Goal: Task Accomplishment & Management: Use online tool/utility

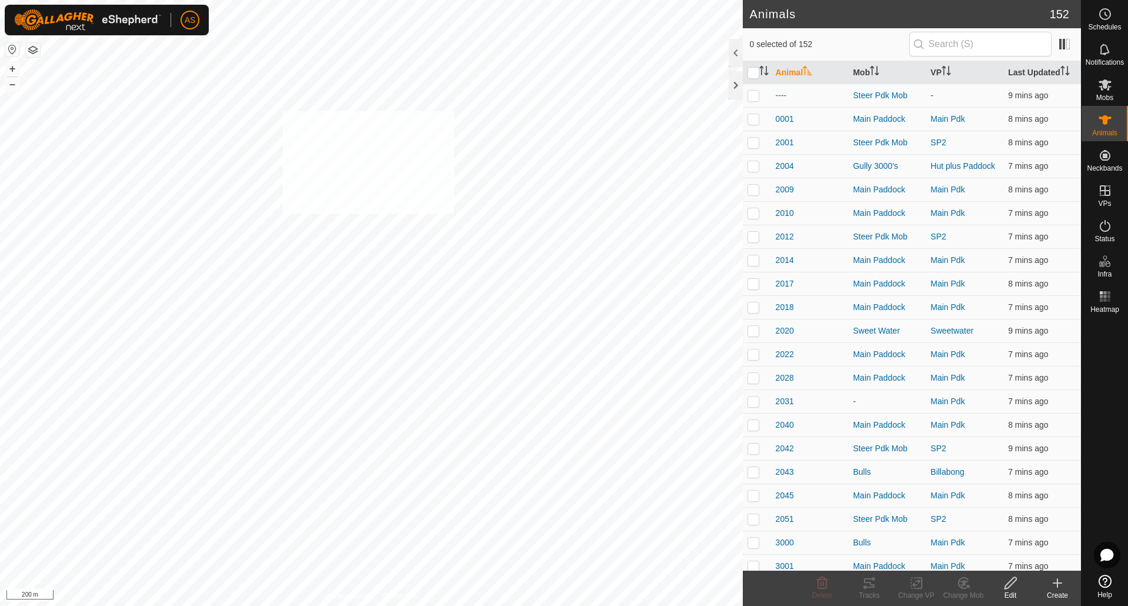
checkbox input "true"
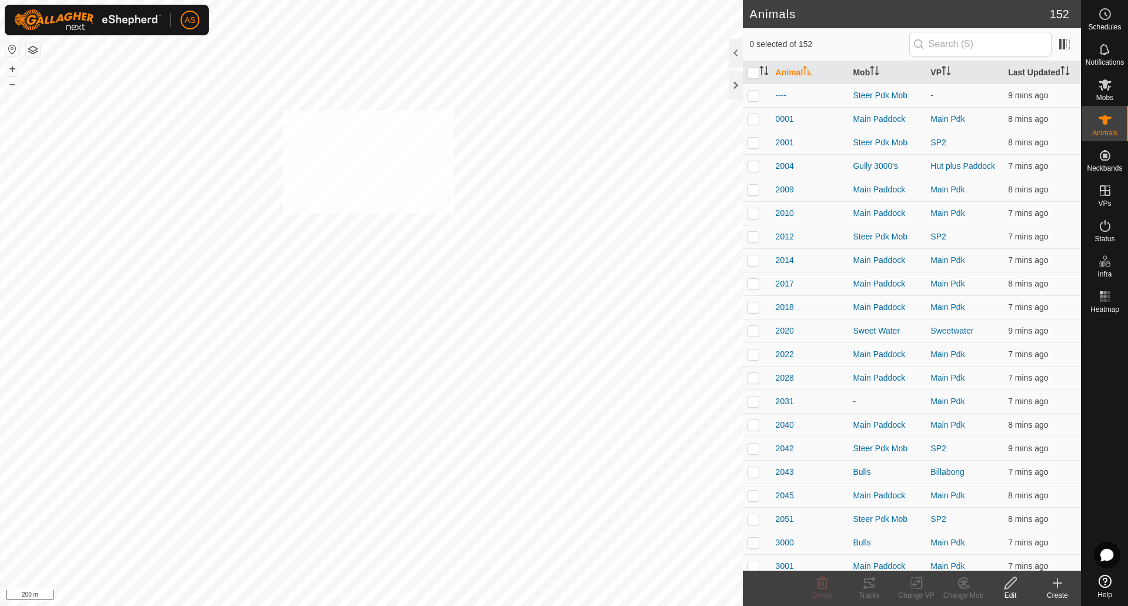
checkbox input "true"
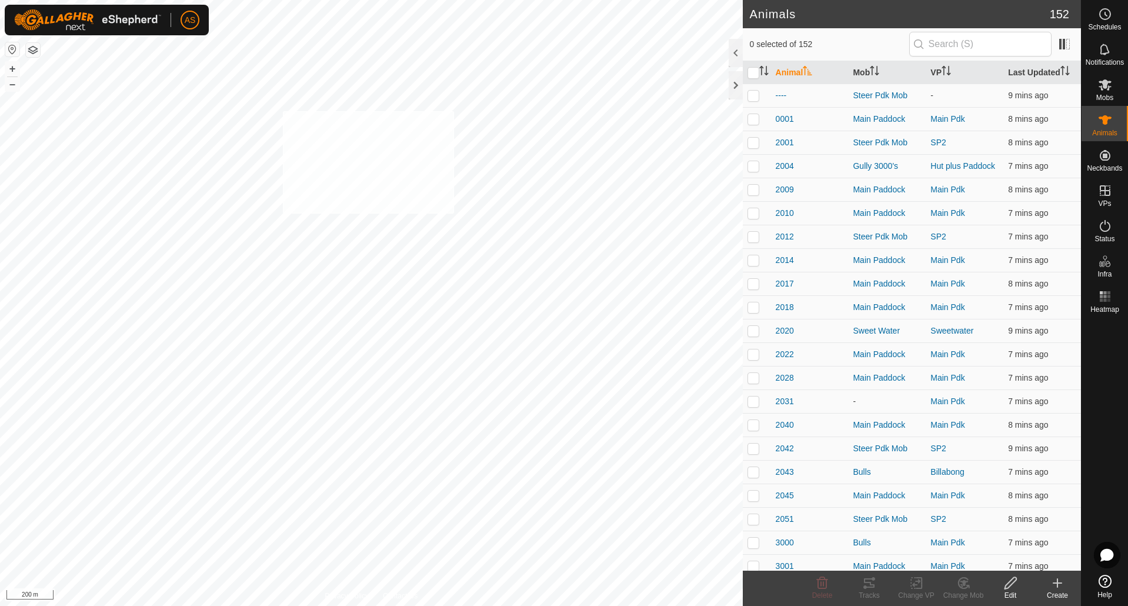
checkbox input "true"
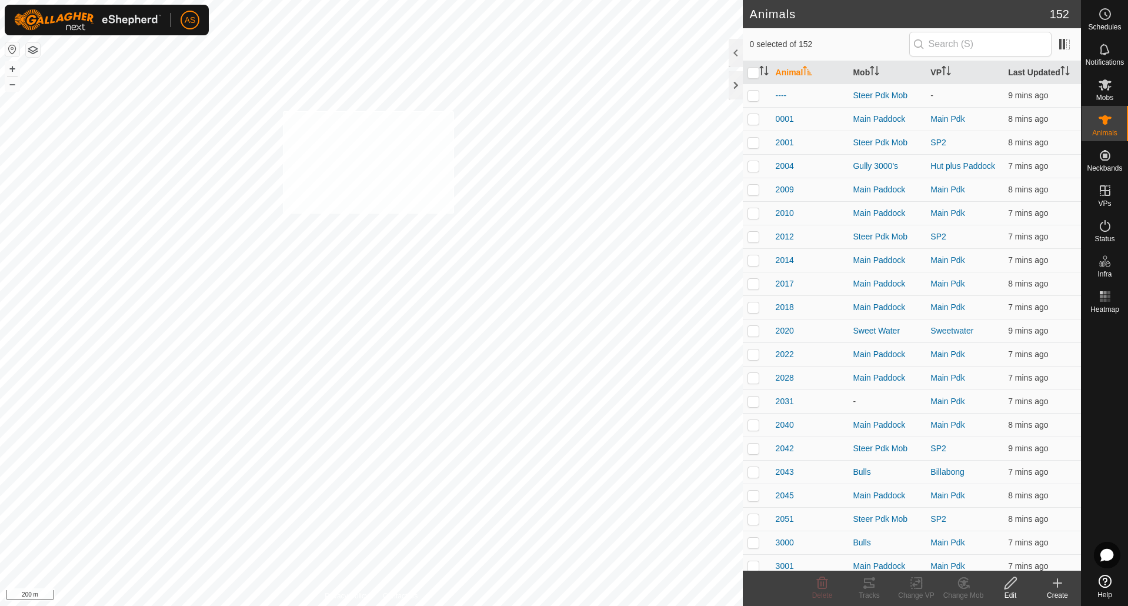
checkbox input "true"
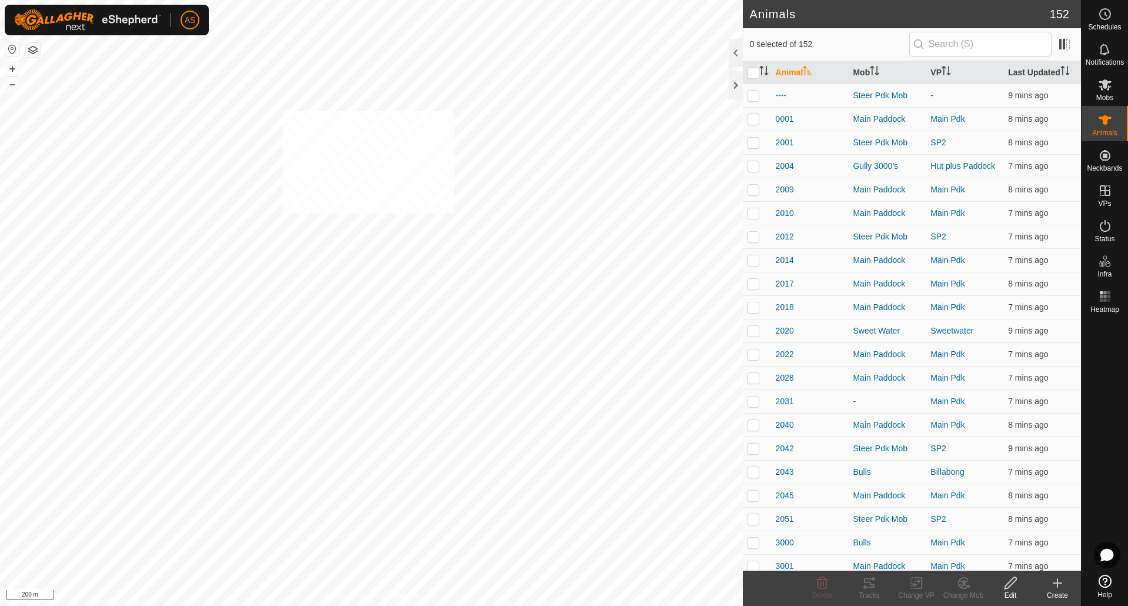
checkbox input "true"
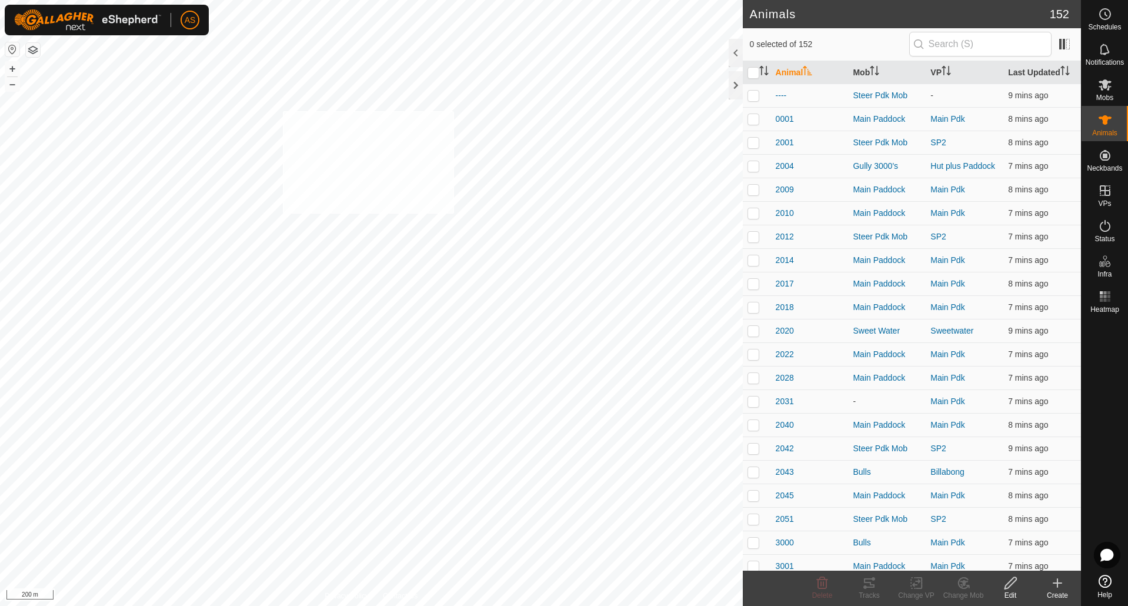
checkbox input "true"
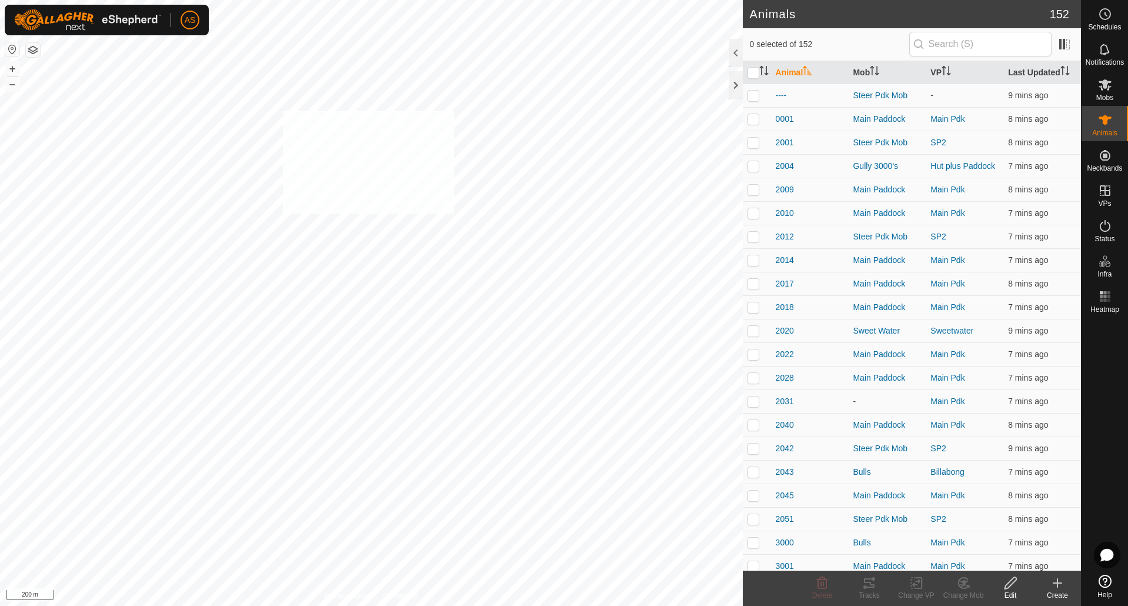
checkbox input "true"
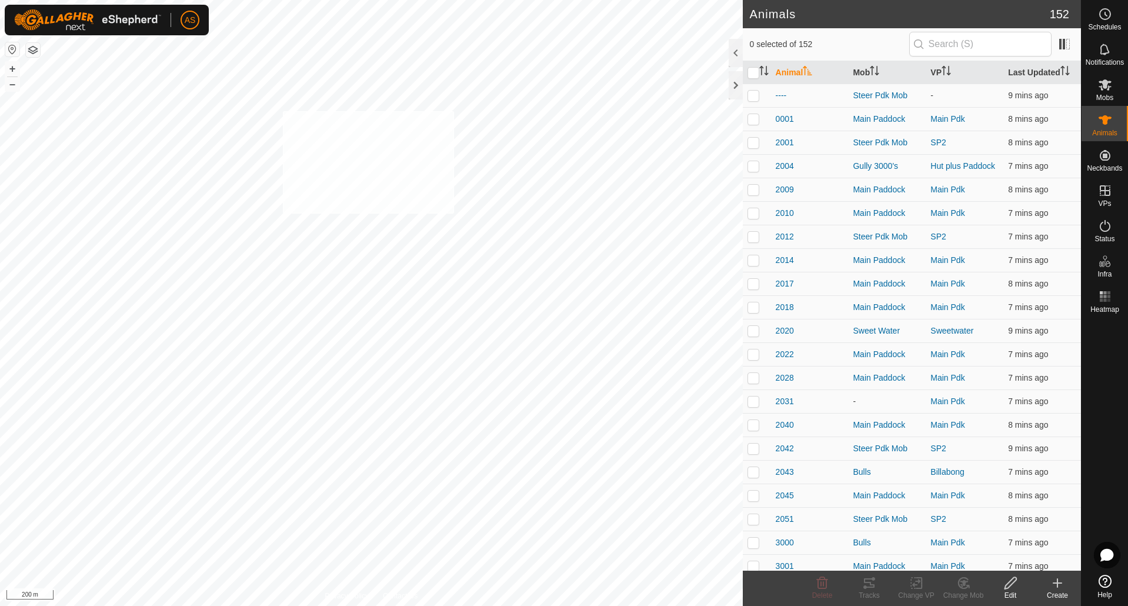
checkbox input "true"
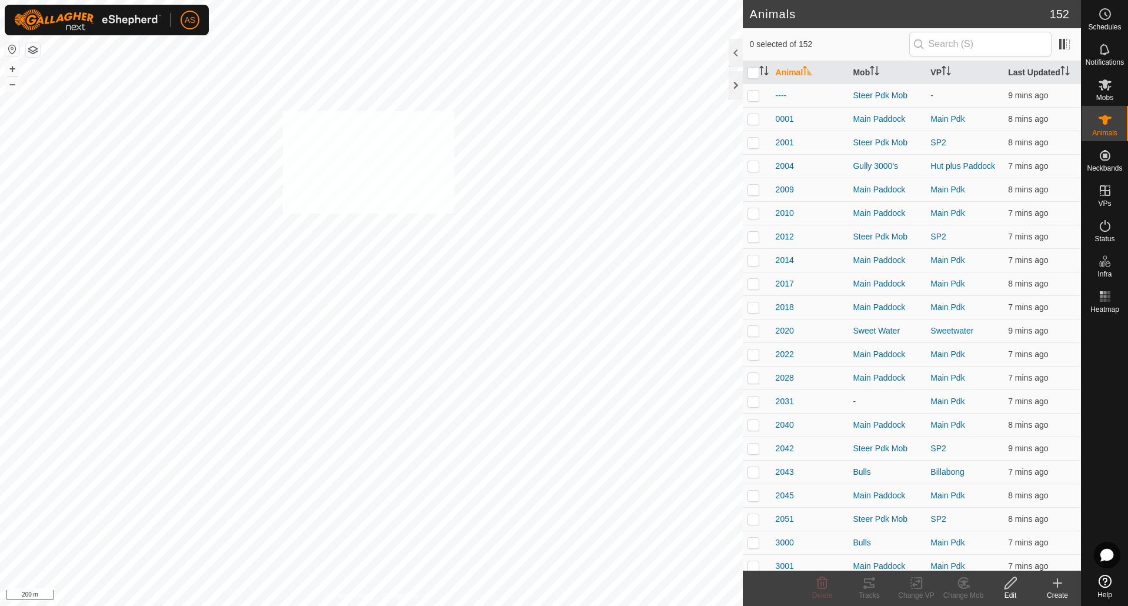
checkbox input "true"
click at [763, 72] on icon "Activate to sort" at bounding box center [764, 70] width 9 height 9
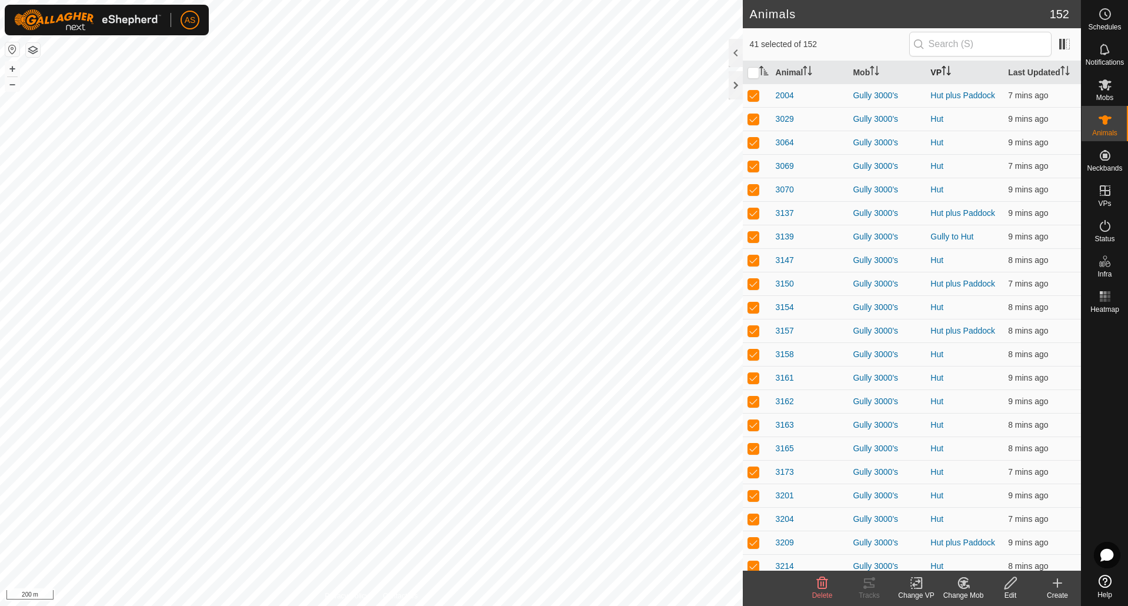
click at [933, 72] on th "VP" at bounding box center [965, 72] width 78 height 23
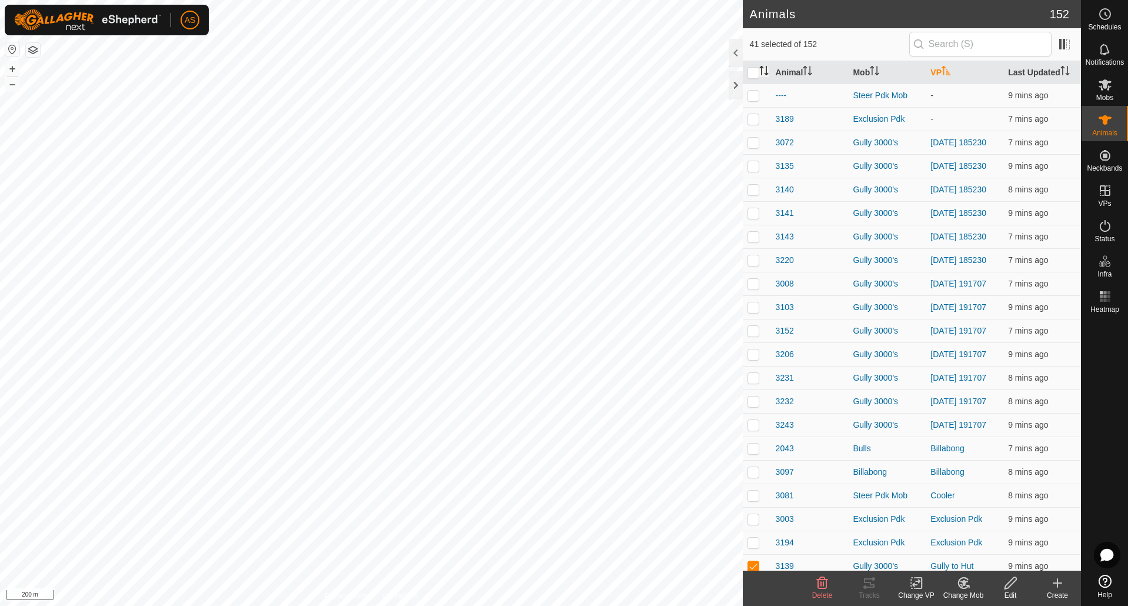
click at [764, 69] on icon "Activate to sort" at bounding box center [764, 70] width 9 height 9
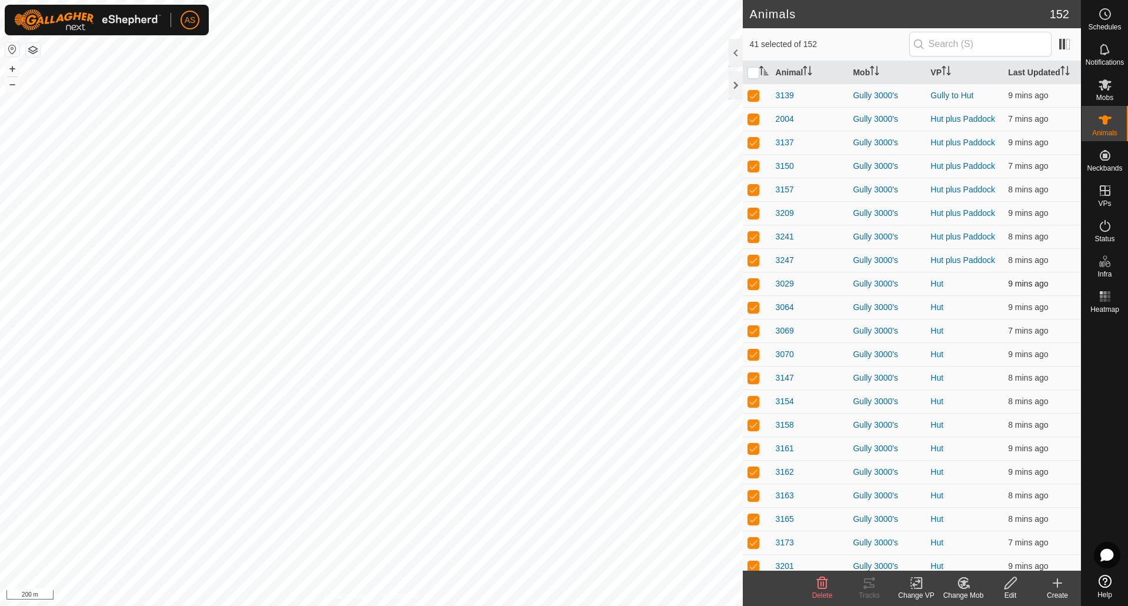
click at [752, 286] on p-checkbox at bounding box center [754, 283] width 12 height 9
checkbox input "false"
click at [752, 286] on p-checkbox at bounding box center [754, 283] width 12 height 9
checkbox input "false"
click at [752, 286] on p-checkbox at bounding box center [754, 283] width 12 height 9
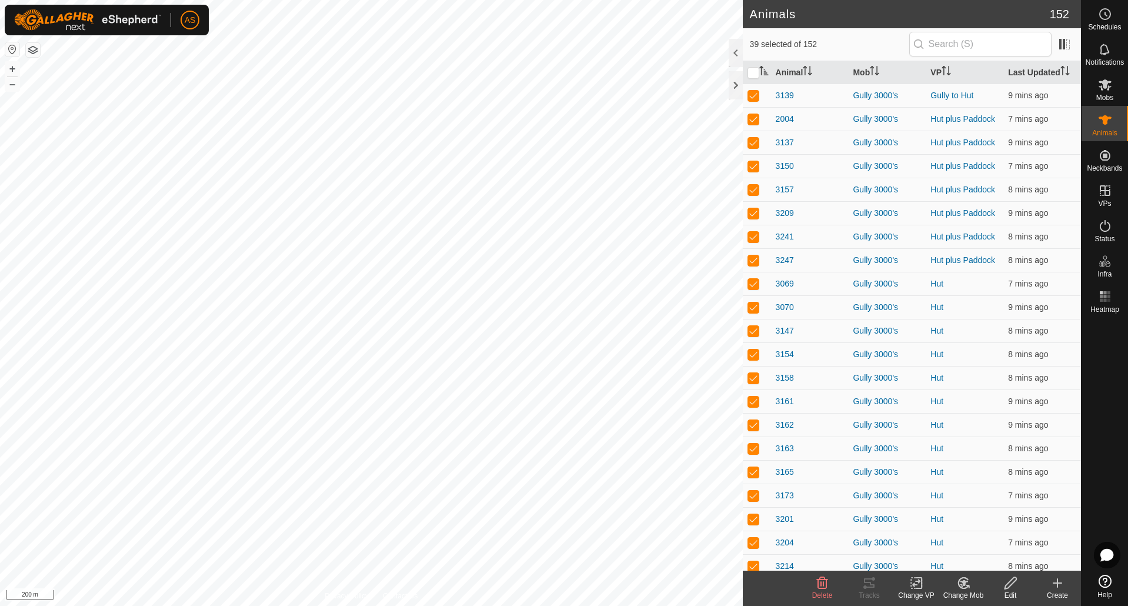
checkbox input "false"
click at [752, 302] on p-checkbox at bounding box center [754, 306] width 12 height 9
checkbox input "false"
click at [752, 286] on p-checkbox at bounding box center [754, 283] width 12 height 9
checkbox input "false"
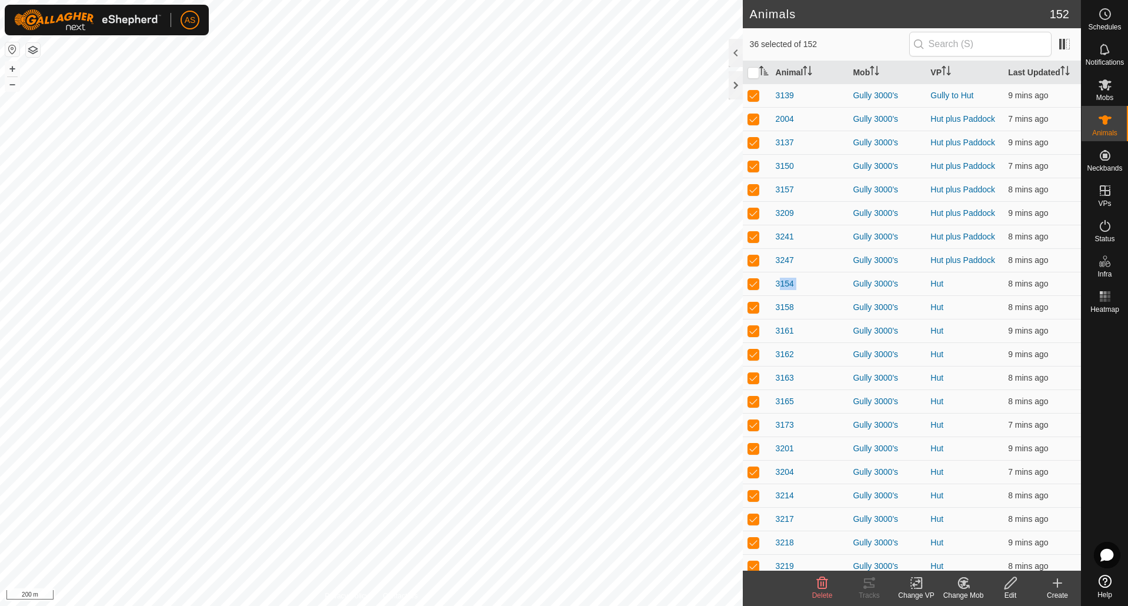
click at [752, 286] on p-checkbox at bounding box center [754, 283] width 12 height 9
checkbox input "false"
click at [752, 286] on p-checkbox at bounding box center [754, 283] width 12 height 9
checkbox input "false"
click at [752, 286] on p-checkbox at bounding box center [754, 283] width 12 height 9
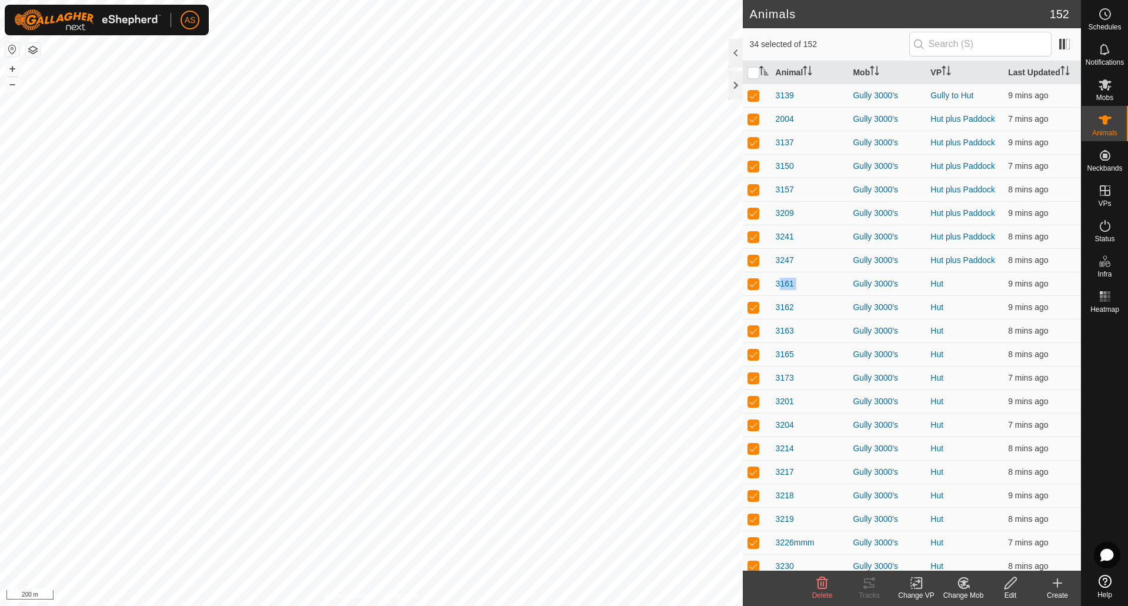
checkbox input "false"
click at [752, 286] on p-checkbox at bounding box center [754, 283] width 12 height 9
checkbox input "false"
click at [752, 286] on p-checkbox at bounding box center [754, 283] width 12 height 9
checkbox input "false"
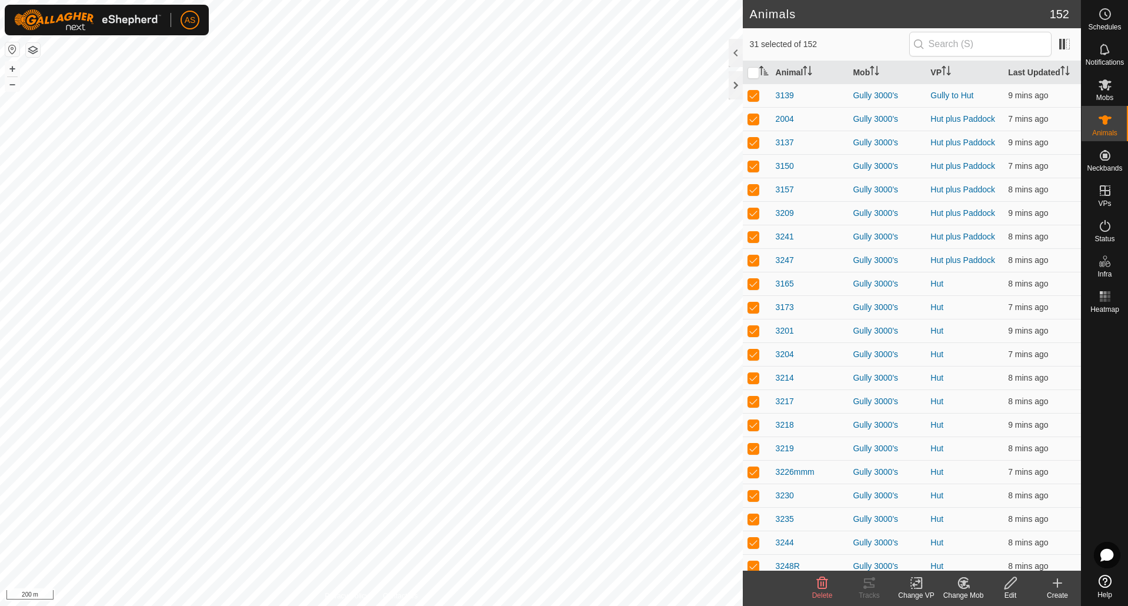
click at [752, 286] on p-checkbox at bounding box center [754, 283] width 12 height 9
checkbox input "false"
click at [752, 302] on p-checkbox at bounding box center [754, 306] width 12 height 9
checkbox input "false"
click at [752, 286] on p-checkbox at bounding box center [754, 283] width 12 height 9
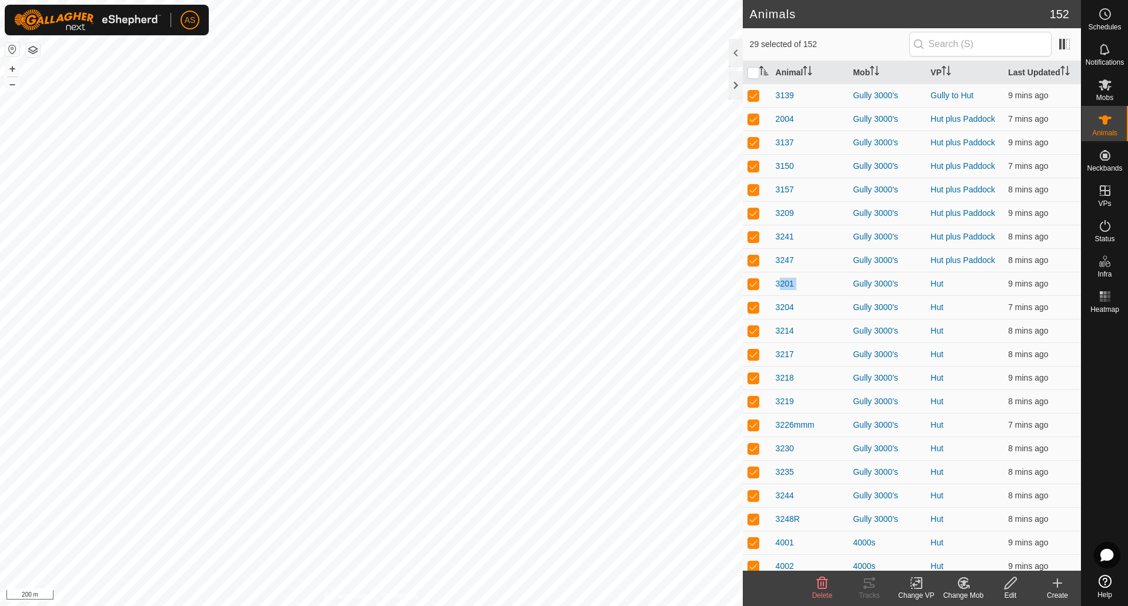
checkbox input "false"
click at [752, 286] on p-checkbox at bounding box center [754, 283] width 12 height 9
checkbox input "false"
click at [752, 286] on p-checkbox at bounding box center [754, 283] width 12 height 9
checkbox input "false"
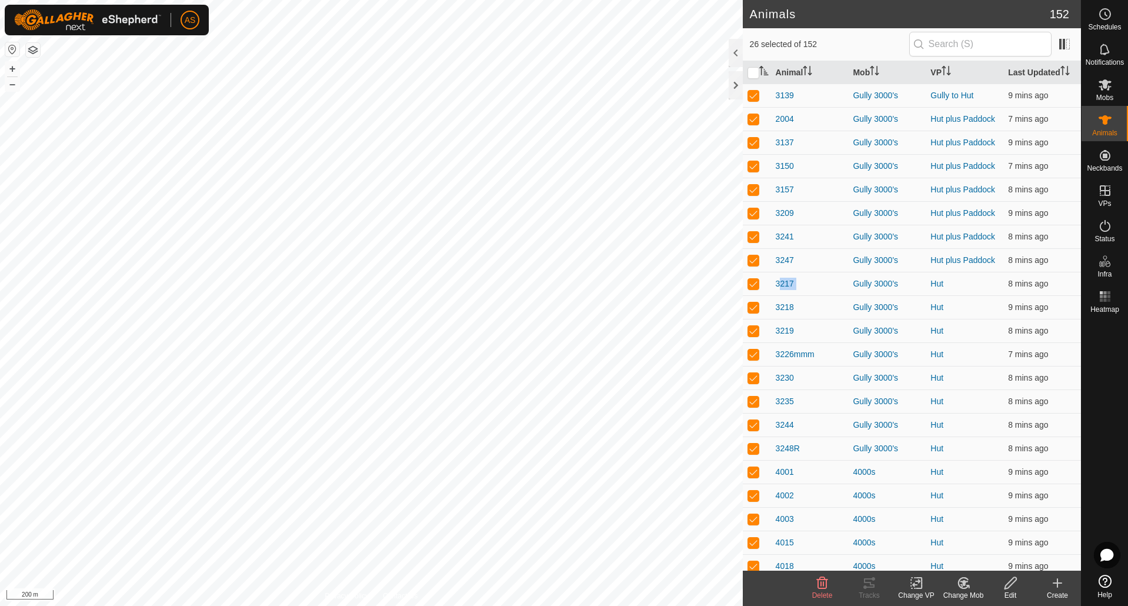
click at [752, 286] on p-checkbox at bounding box center [754, 283] width 12 height 9
checkbox input "false"
click at [752, 286] on p-checkbox at bounding box center [754, 283] width 12 height 9
checkbox input "false"
click at [752, 286] on p-checkbox at bounding box center [754, 283] width 12 height 9
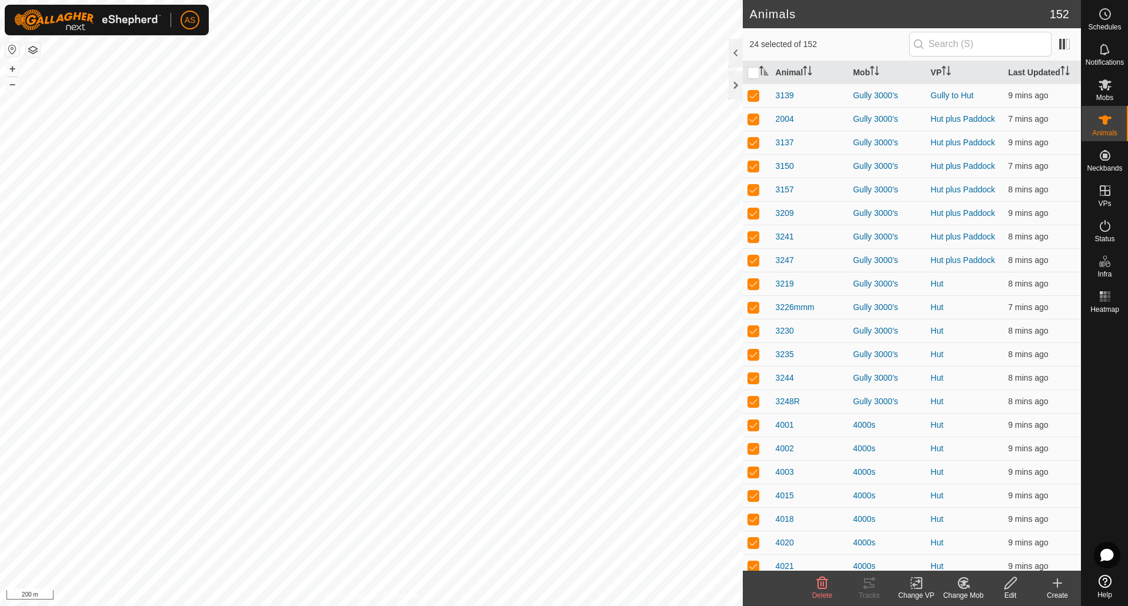
checkbox input "false"
click at [752, 286] on p-checkbox at bounding box center [754, 283] width 12 height 9
checkbox input "false"
click at [752, 302] on p-checkbox at bounding box center [754, 306] width 12 height 9
checkbox input "false"
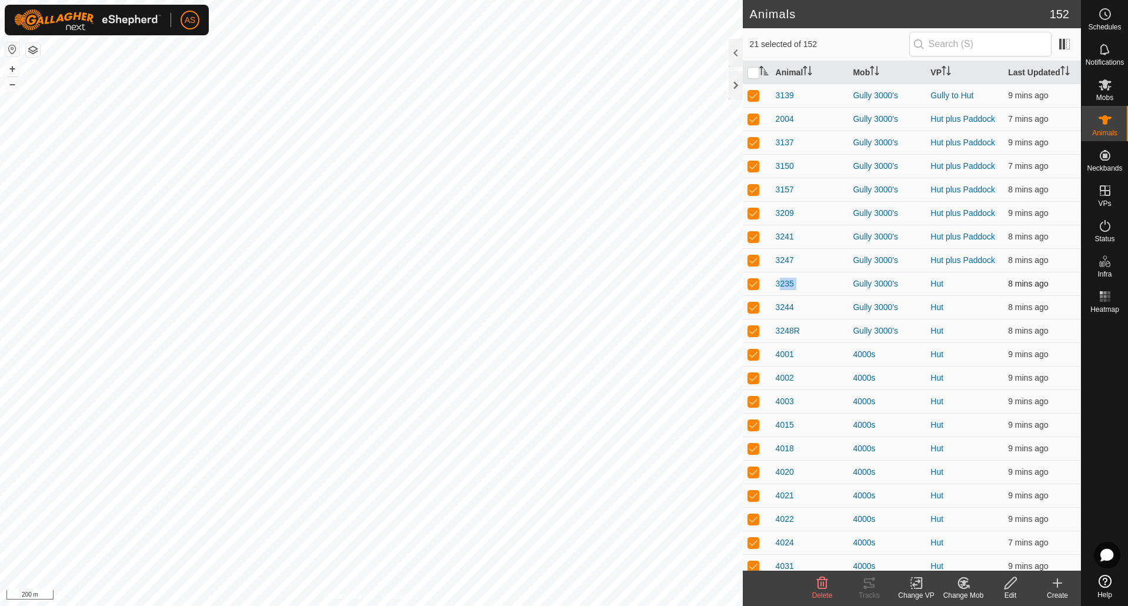
click at [752, 286] on p-checkbox at bounding box center [754, 283] width 12 height 9
checkbox input "false"
click at [752, 286] on p-checkbox at bounding box center [754, 283] width 12 height 9
checkbox input "false"
click at [752, 286] on p-checkbox at bounding box center [754, 283] width 12 height 9
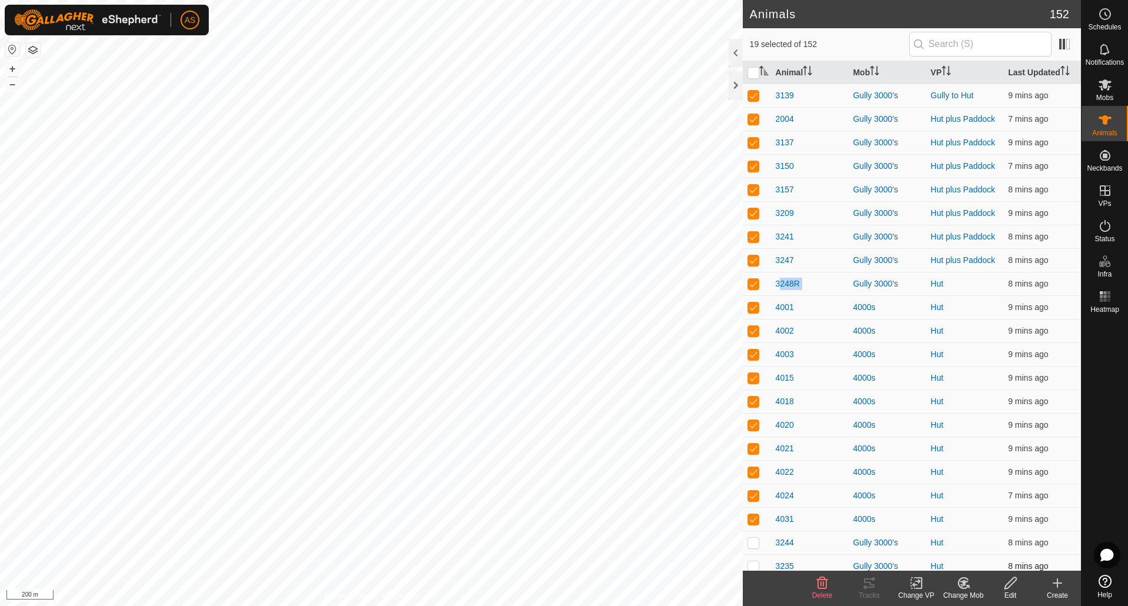
checkbox input "false"
click at [752, 286] on p-checkbox at bounding box center [754, 283] width 12 height 9
checkbox input "false"
click at [752, 286] on p-checkbox at bounding box center [754, 283] width 12 height 9
checkbox input "false"
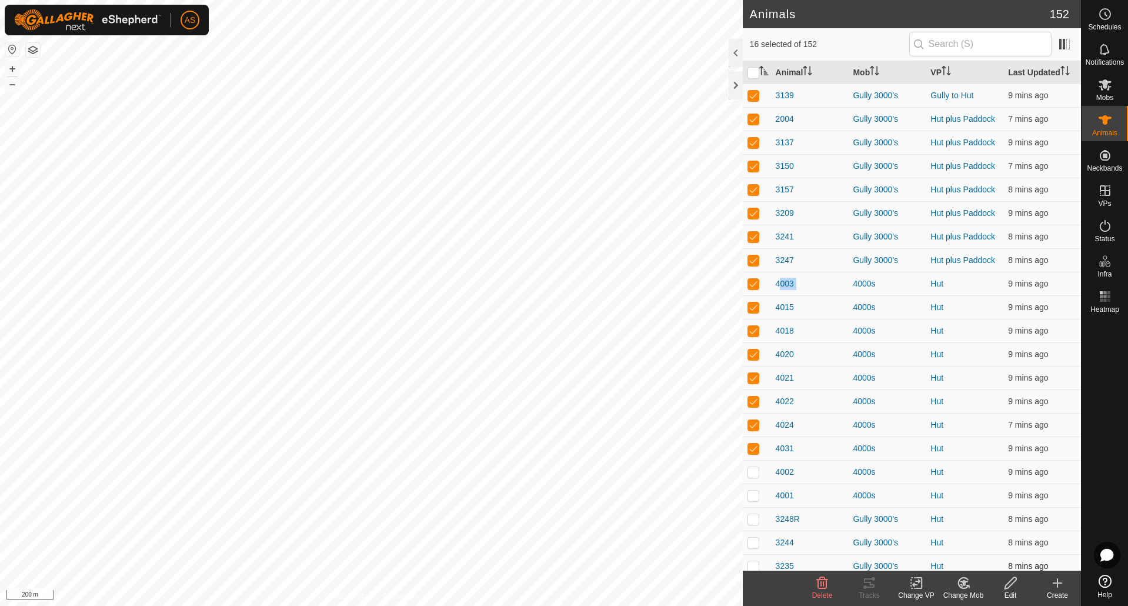
click at [752, 286] on p-checkbox at bounding box center [754, 283] width 12 height 9
checkbox input "false"
click at [752, 286] on p-checkbox at bounding box center [754, 283] width 12 height 9
checkbox input "false"
click at [752, 286] on p-checkbox at bounding box center [754, 283] width 12 height 9
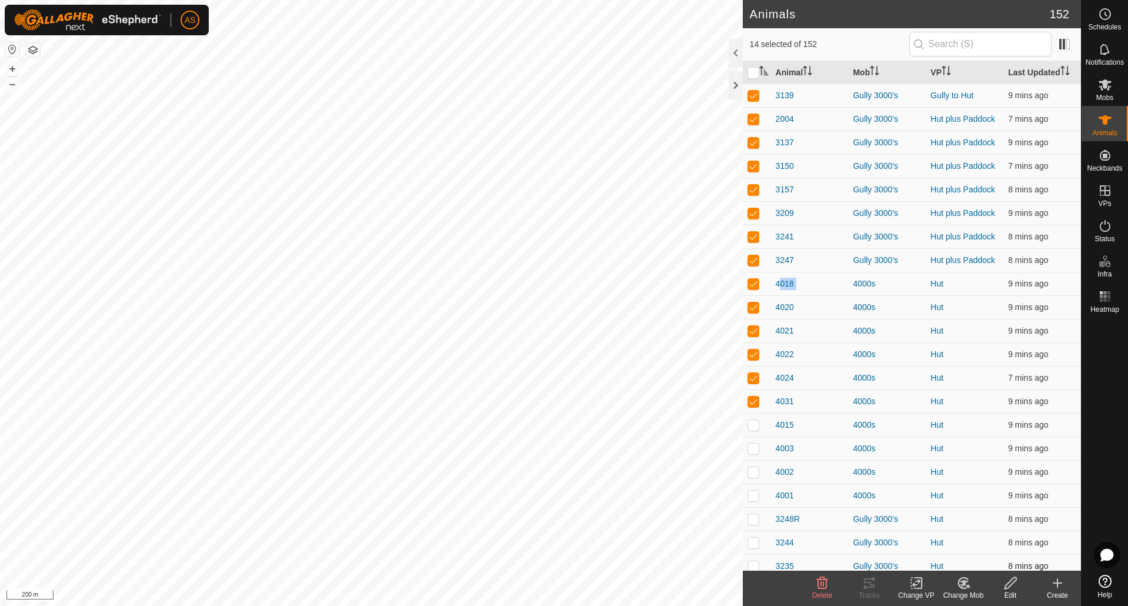
checkbox input "false"
click at [752, 286] on p-checkbox at bounding box center [754, 283] width 12 height 9
checkbox input "false"
click at [752, 286] on p-checkbox at bounding box center [754, 283] width 12 height 9
checkbox input "false"
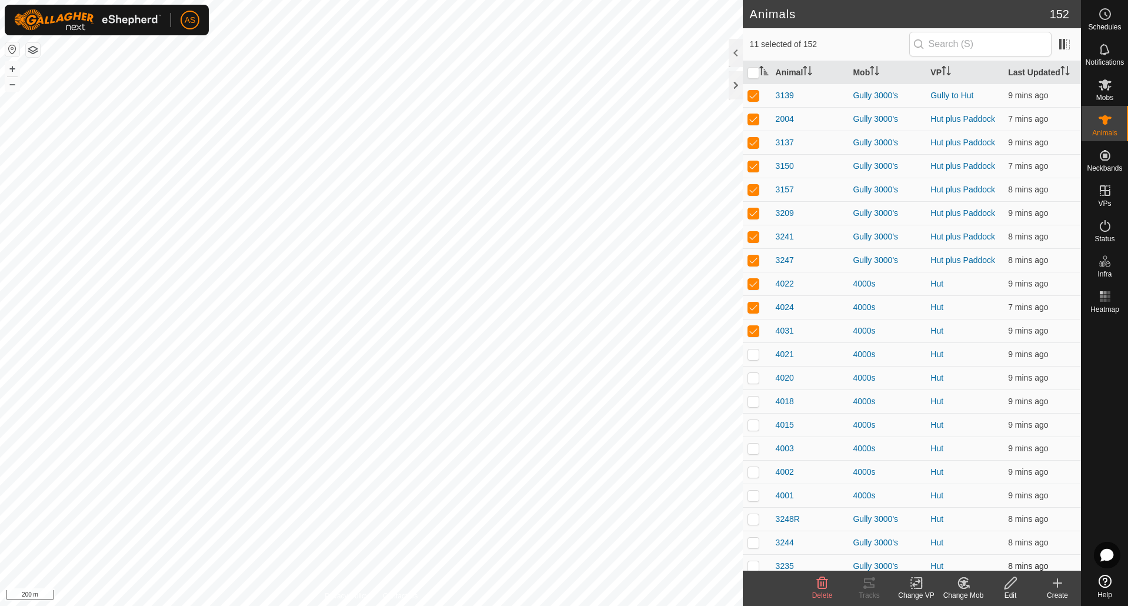
click at [752, 286] on p-checkbox at bounding box center [754, 283] width 12 height 9
checkbox input "false"
click at [752, 286] on p-checkbox at bounding box center [754, 283] width 12 height 9
checkbox input "false"
click at [752, 286] on p-checkbox at bounding box center [754, 283] width 12 height 9
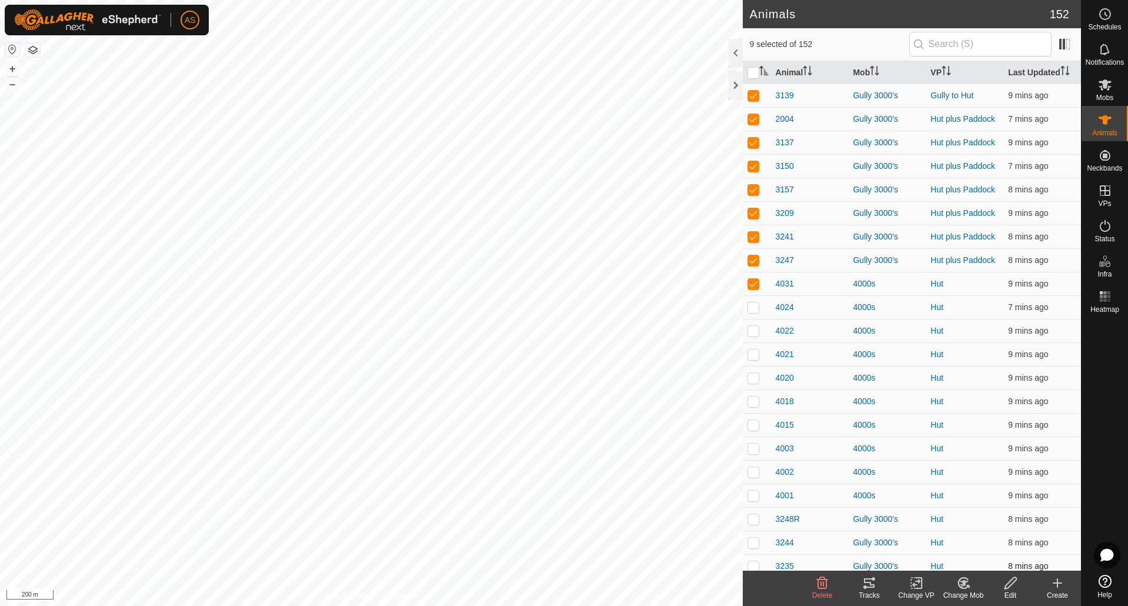
checkbox input "false"
click at [912, 587] on icon at bounding box center [917, 583] width 15 height 14
click at [930, 538] on link "Choose VP..." at bounding box center [952, 533] width 116 height 24
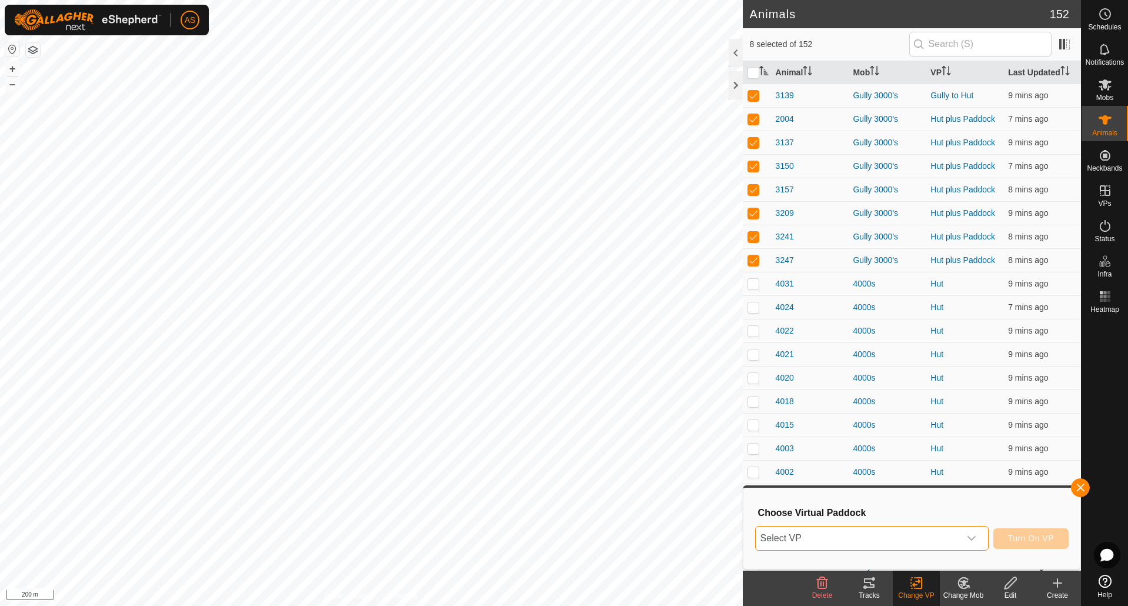
click at [864, 538] on span "Select VP" at bounding box center [858, 539] width 204 height 24
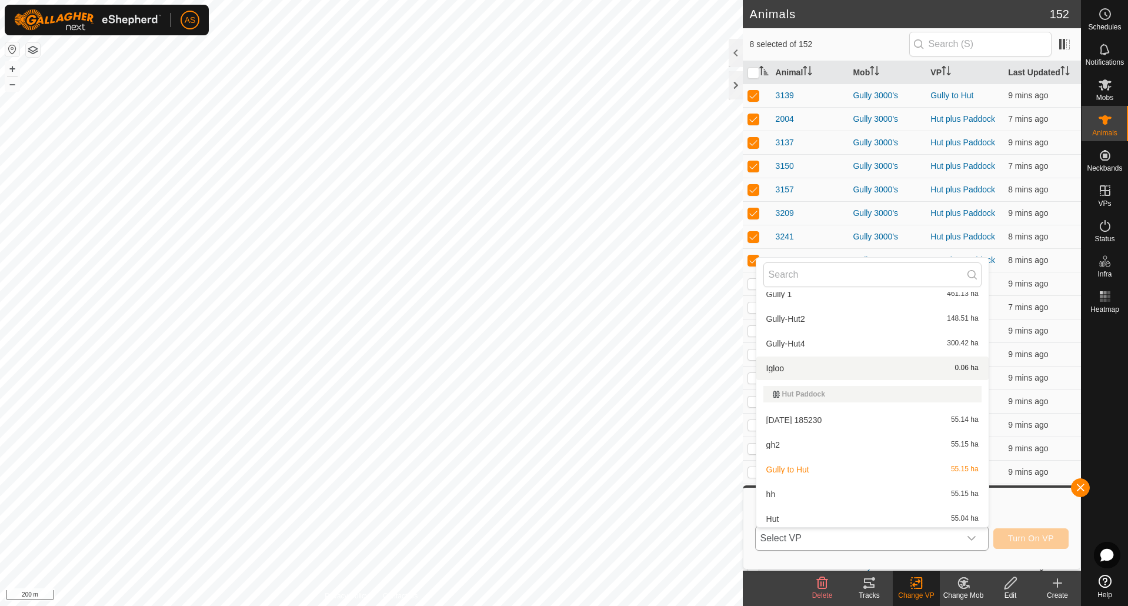
scroll to position [529, 0]
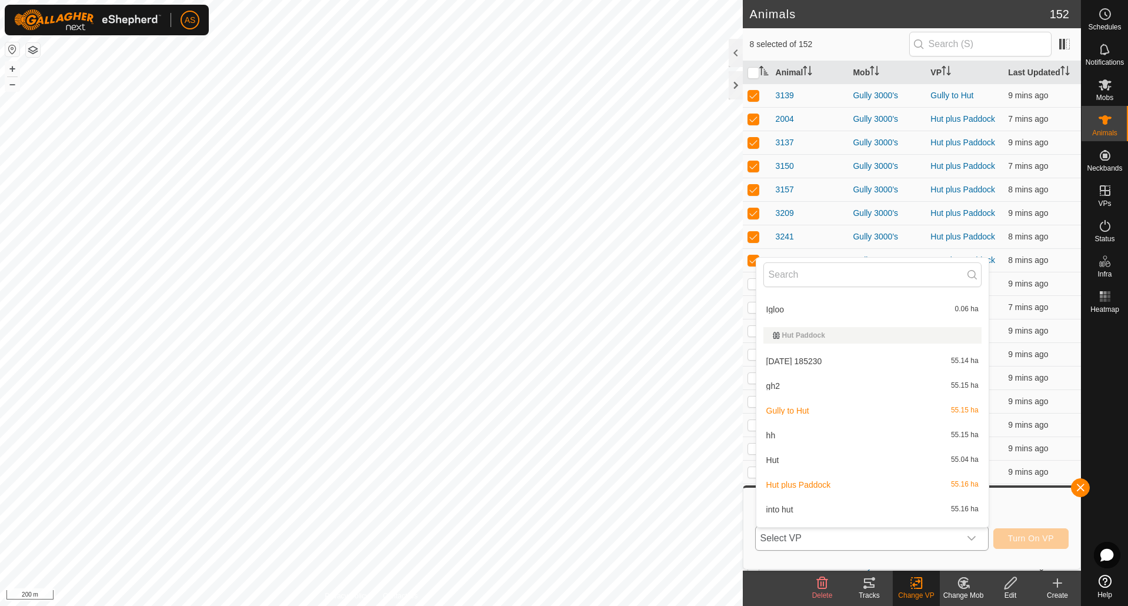
click at [801, 455] on li "Hut 55.04 ha" at bounding box center [873, 460] width 232 height 24
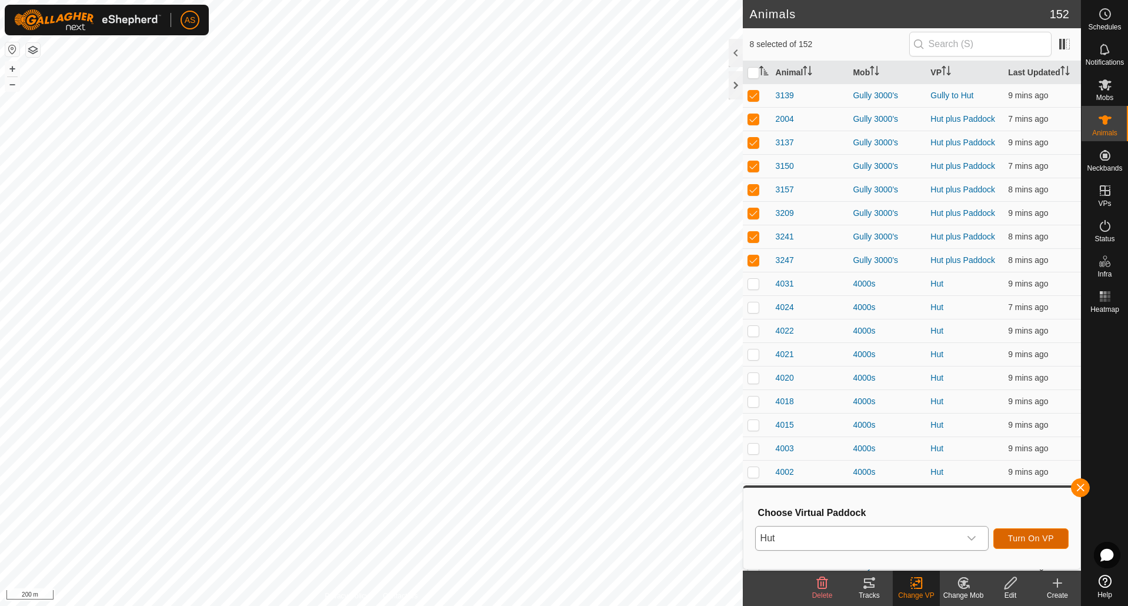
click at [1016, 538] on span "Turn On VP" at bounding box center [1031, 538] width 46 height 9
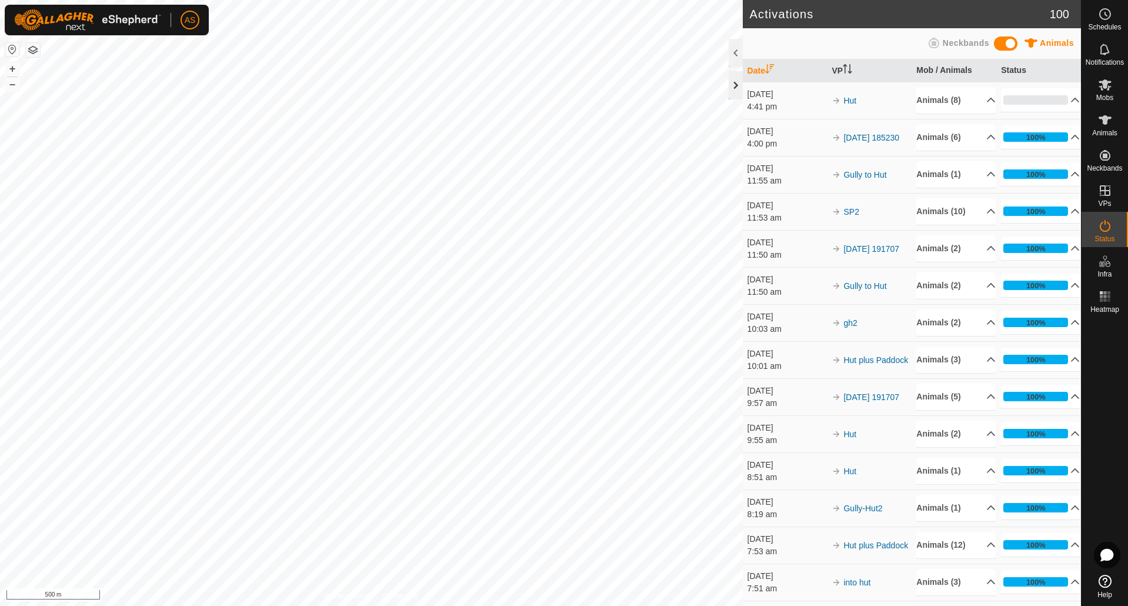
click at [737, 84] on div at bounding box center [736, 85] width 14 height 28
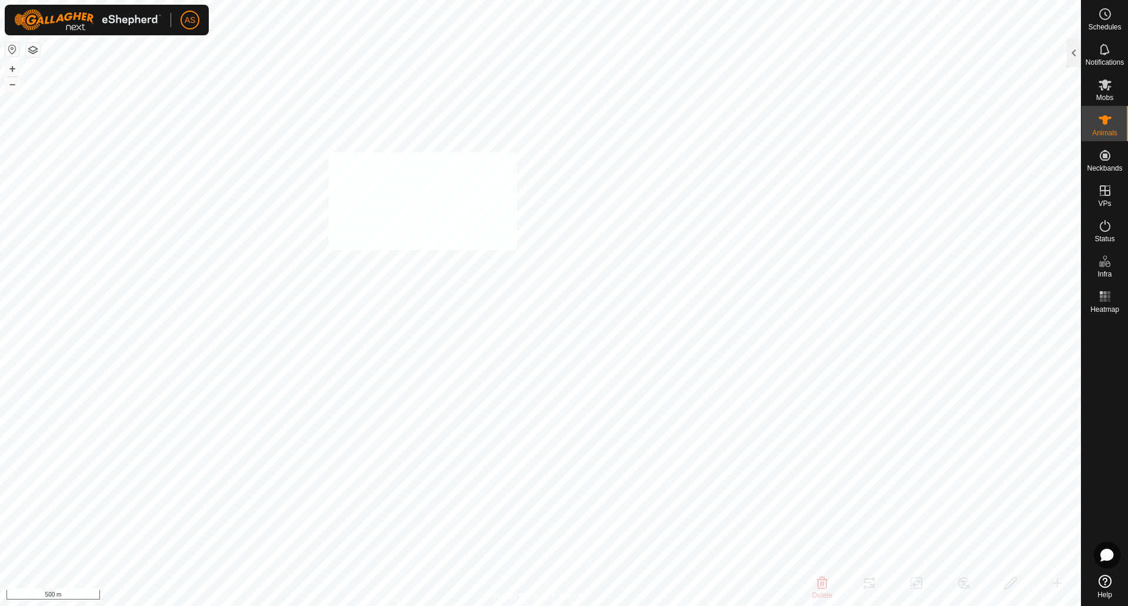
checkbox input "true"
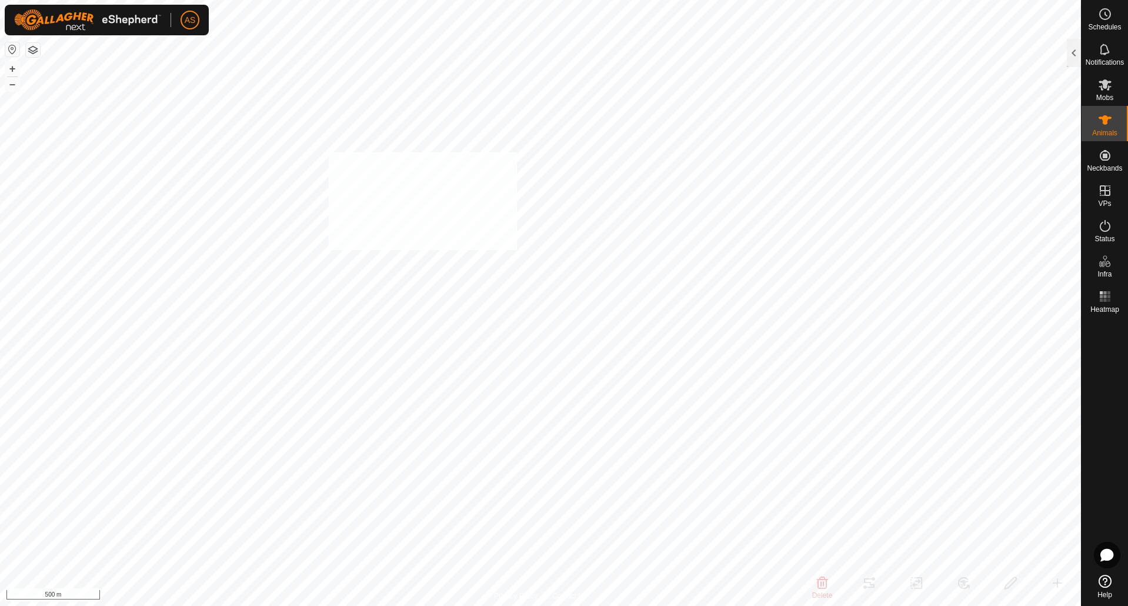
checkbox input "true"
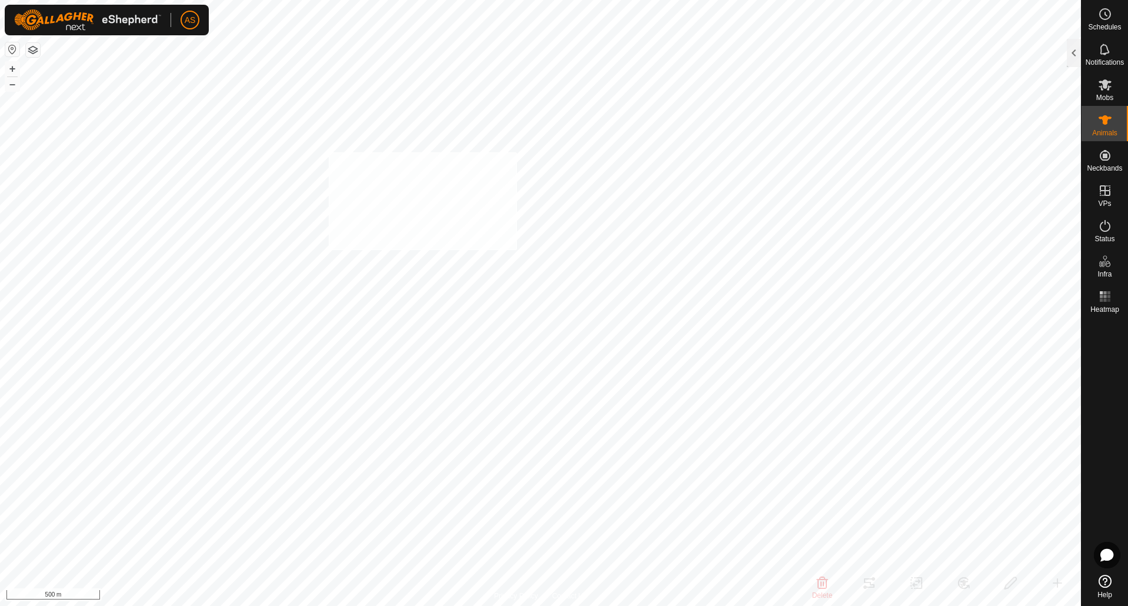
checkbox input "true"
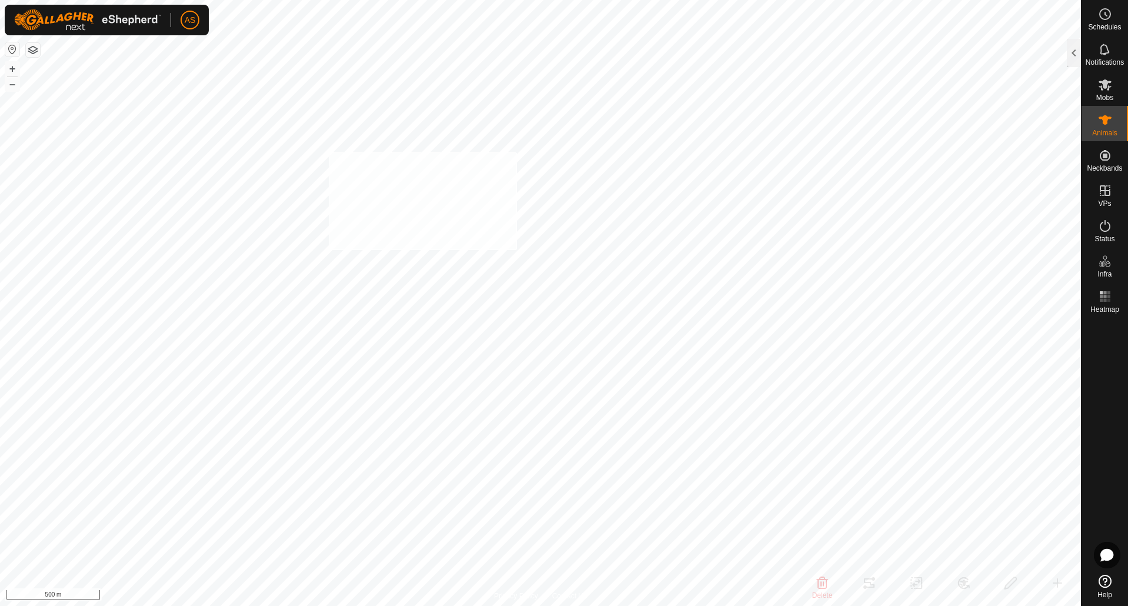
checkbox input "true"
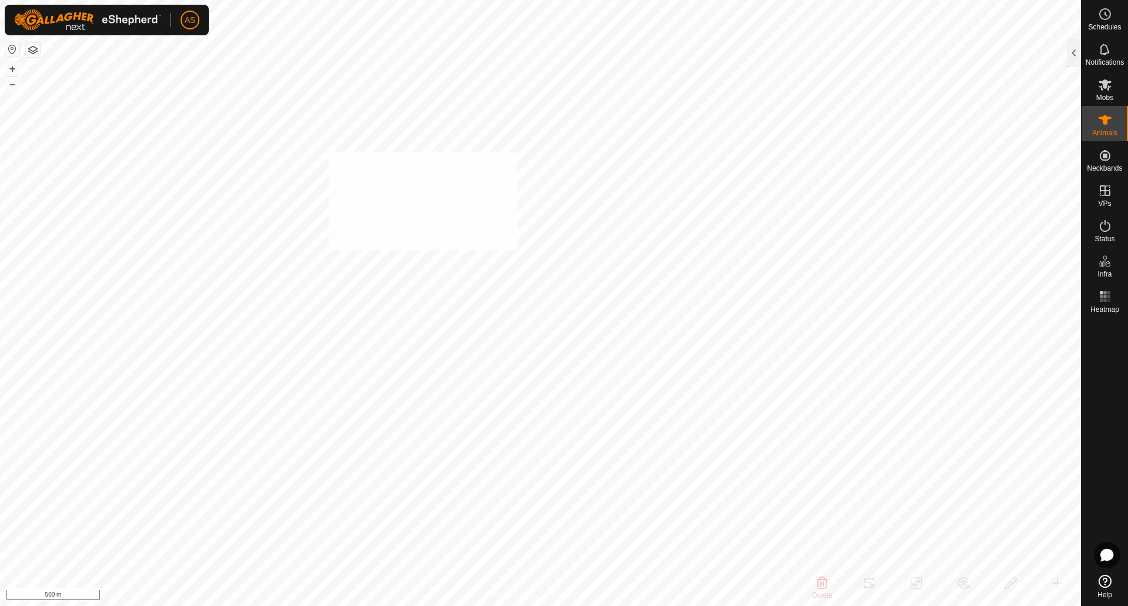
checkbox input "true"
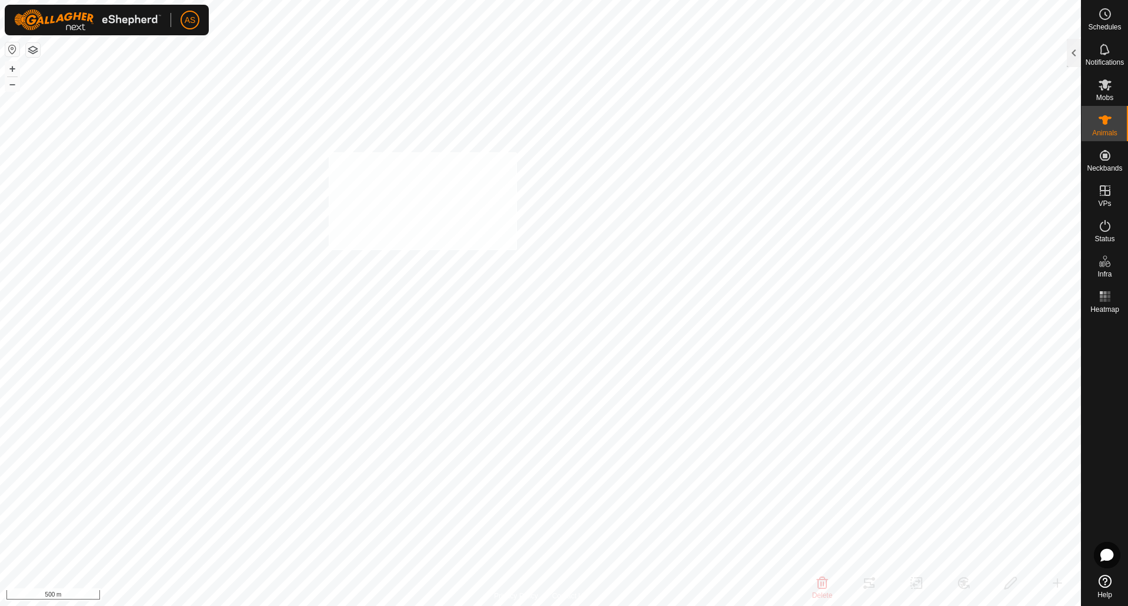
checkbox input "true"
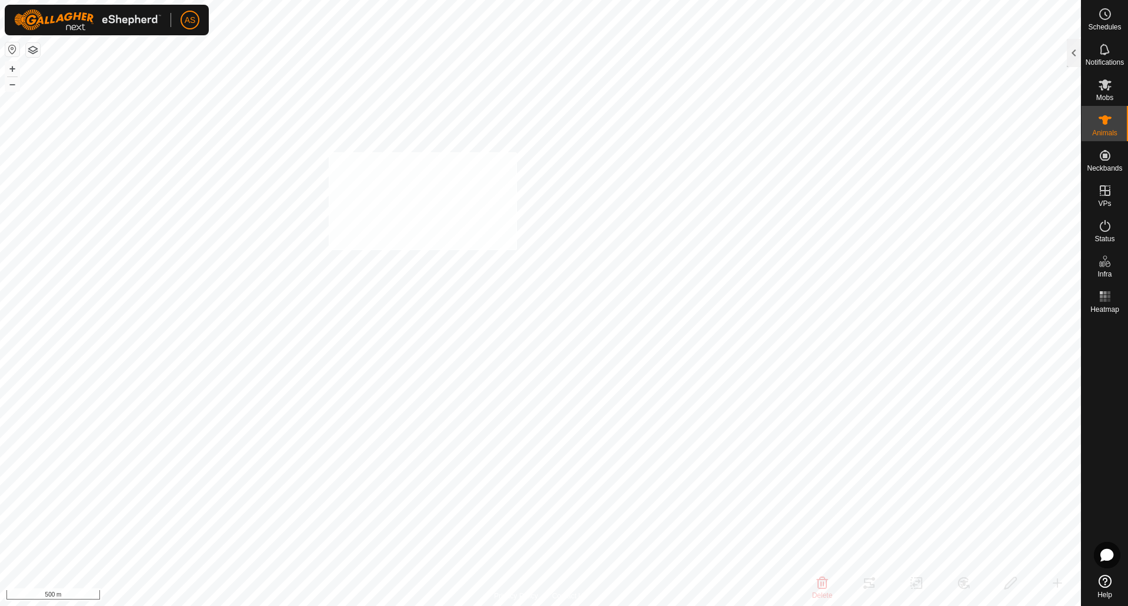
checkbox input "true"
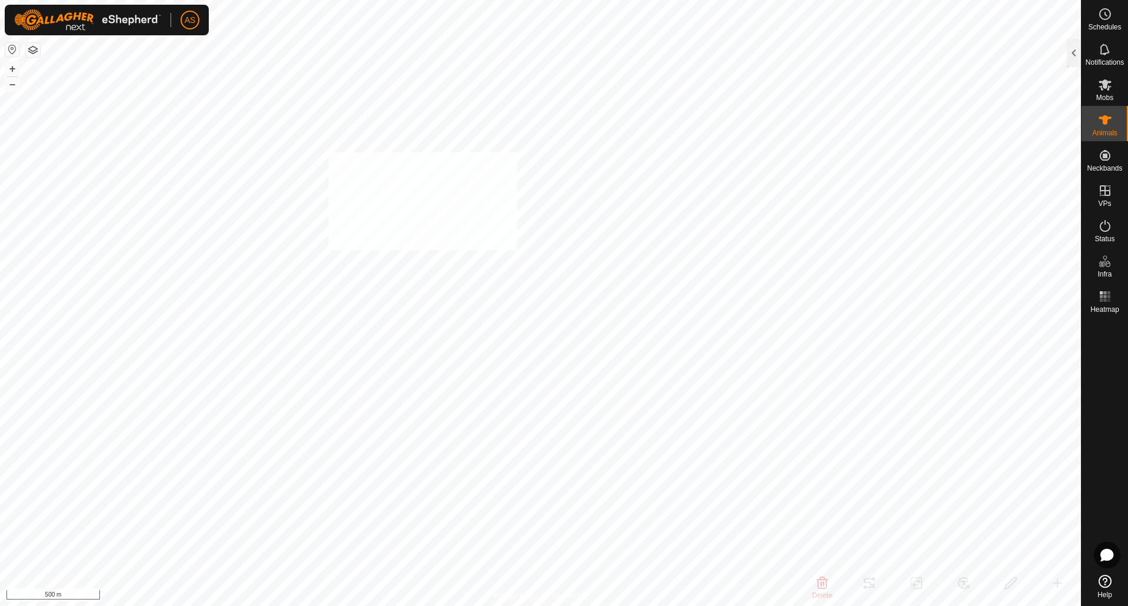
checkbox input "true"
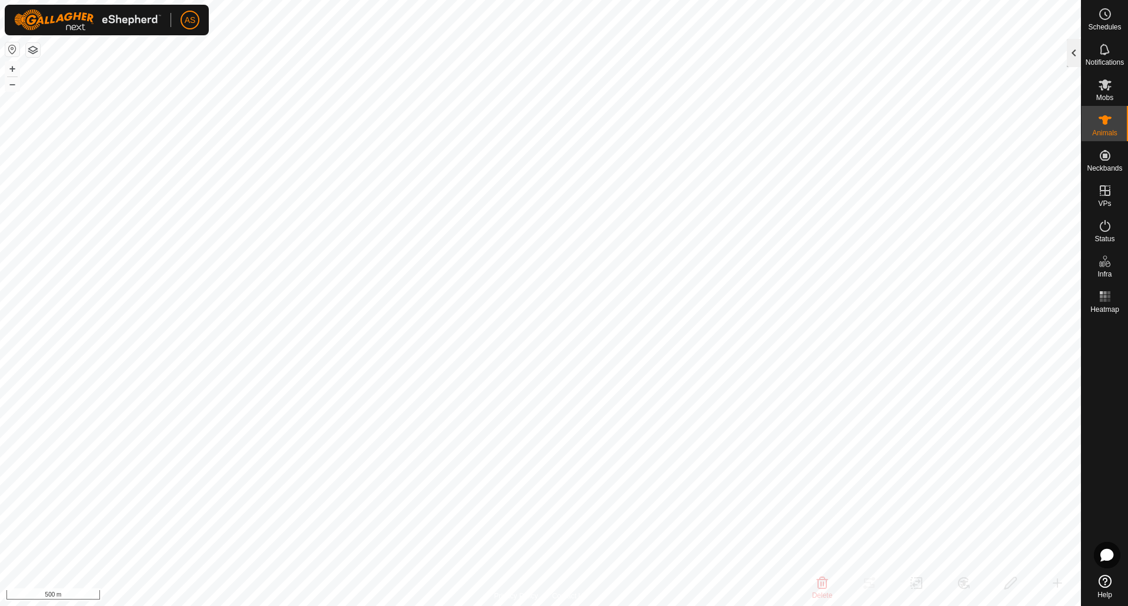
click at [1074, 45] on div at bounding box center [1074, 53] width 14 height 28
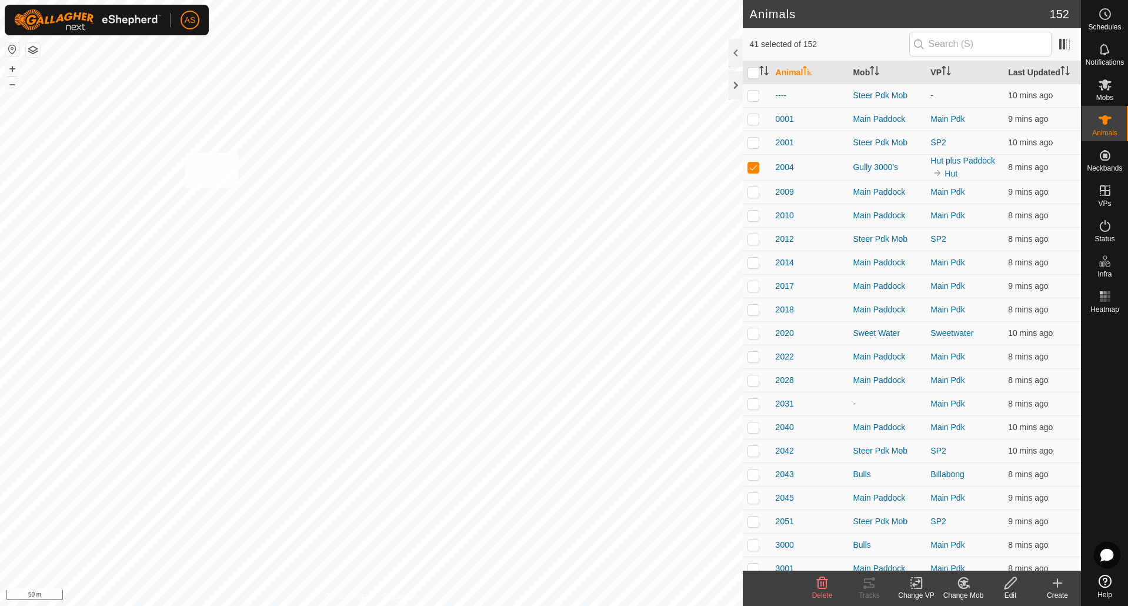
checkbox input "true"
checkbox input "false"
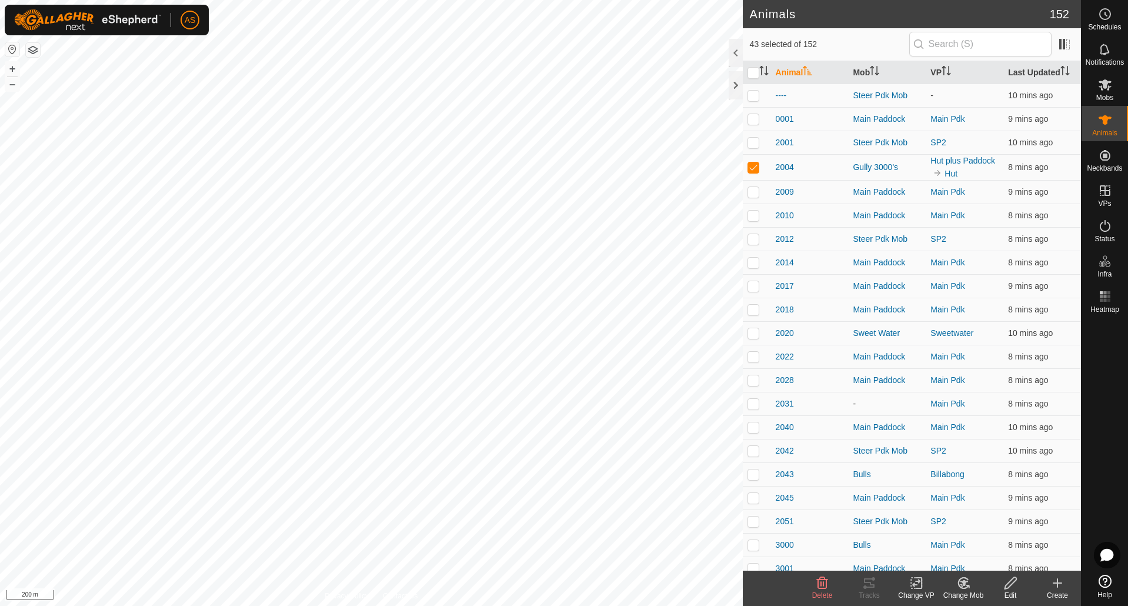
checkbox input "false"
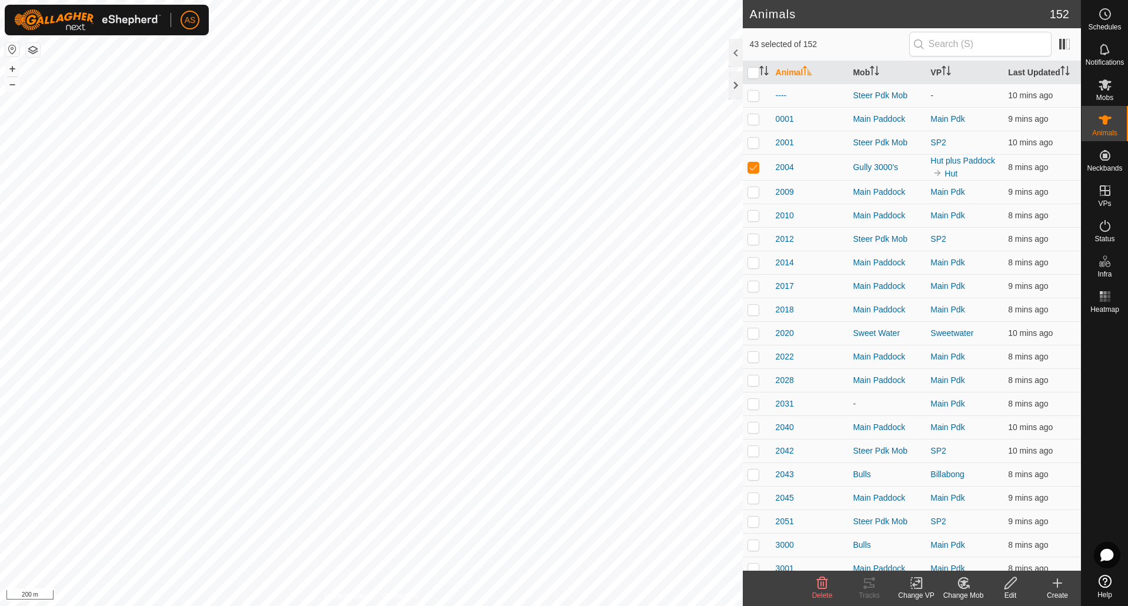
checkbox input "false"
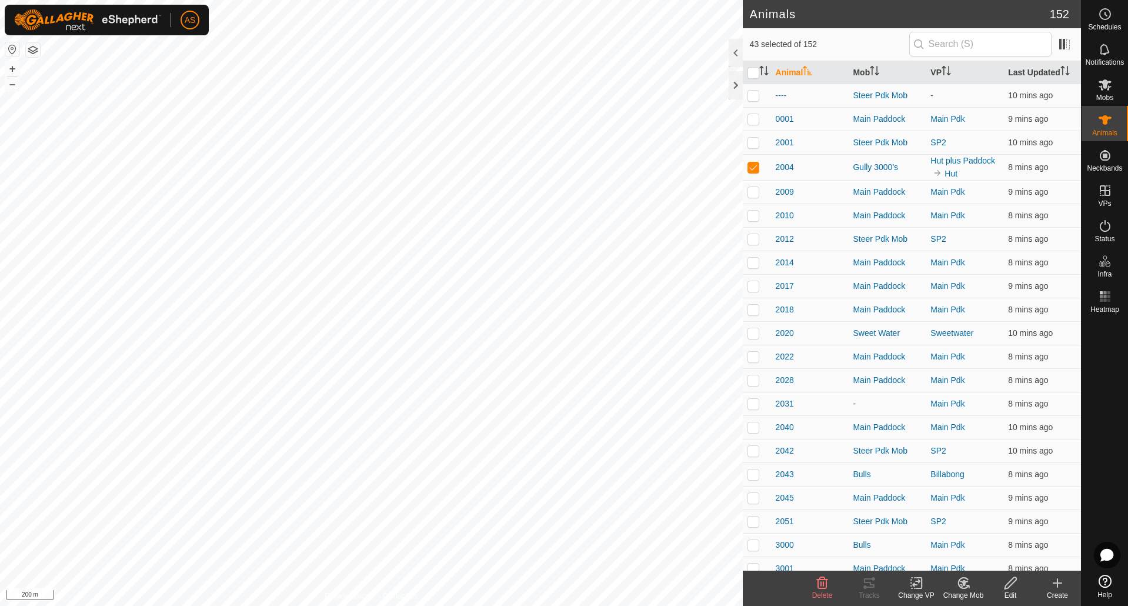
checkbox input "false"
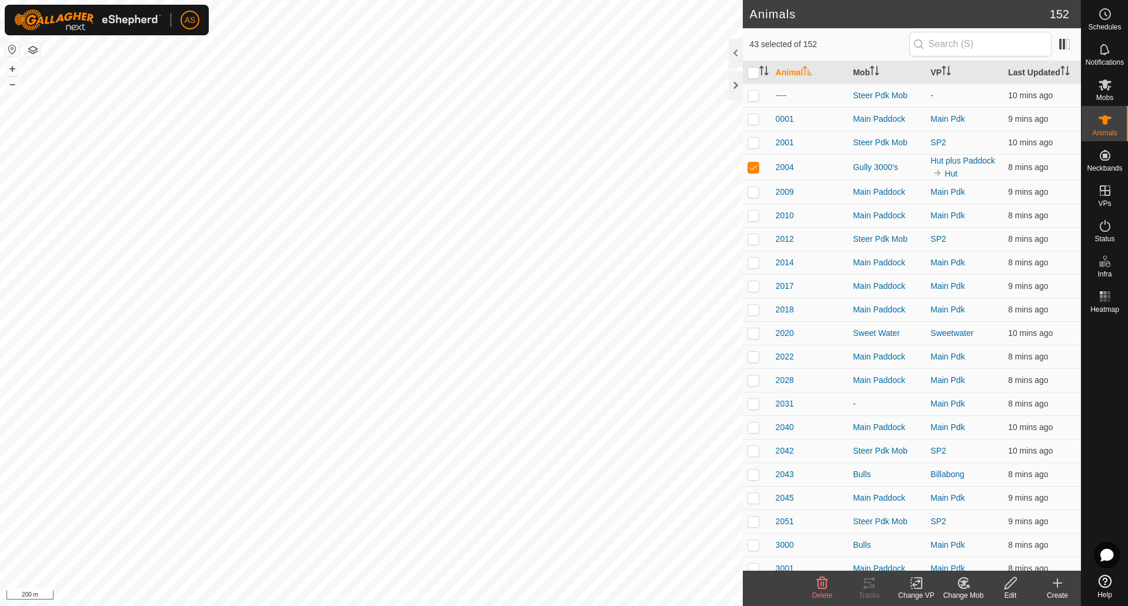
checkbox input "false"
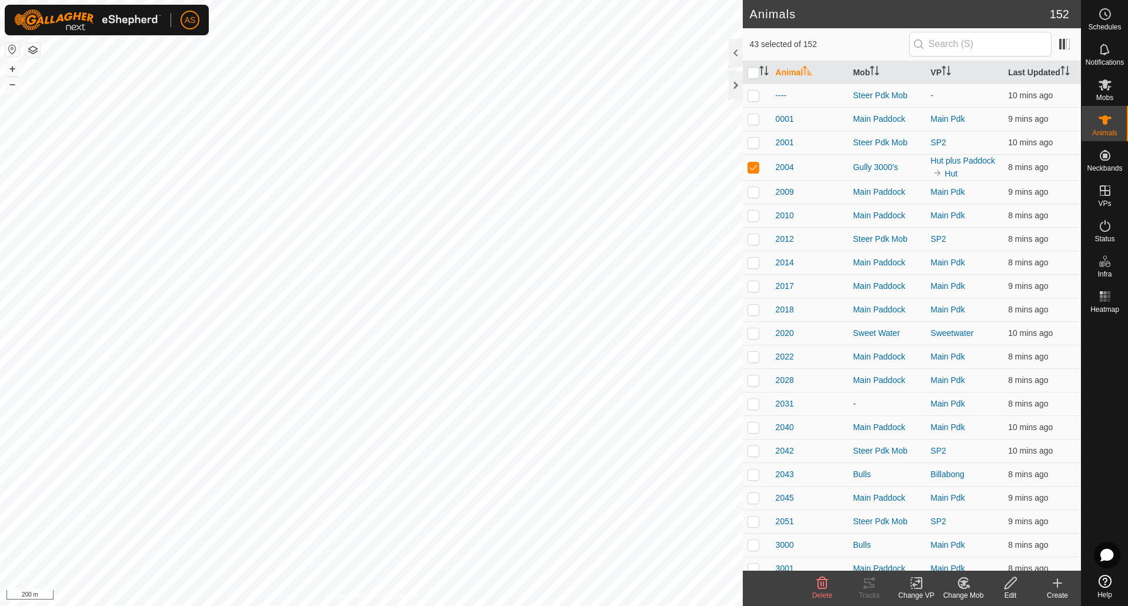
checkbox input "false"
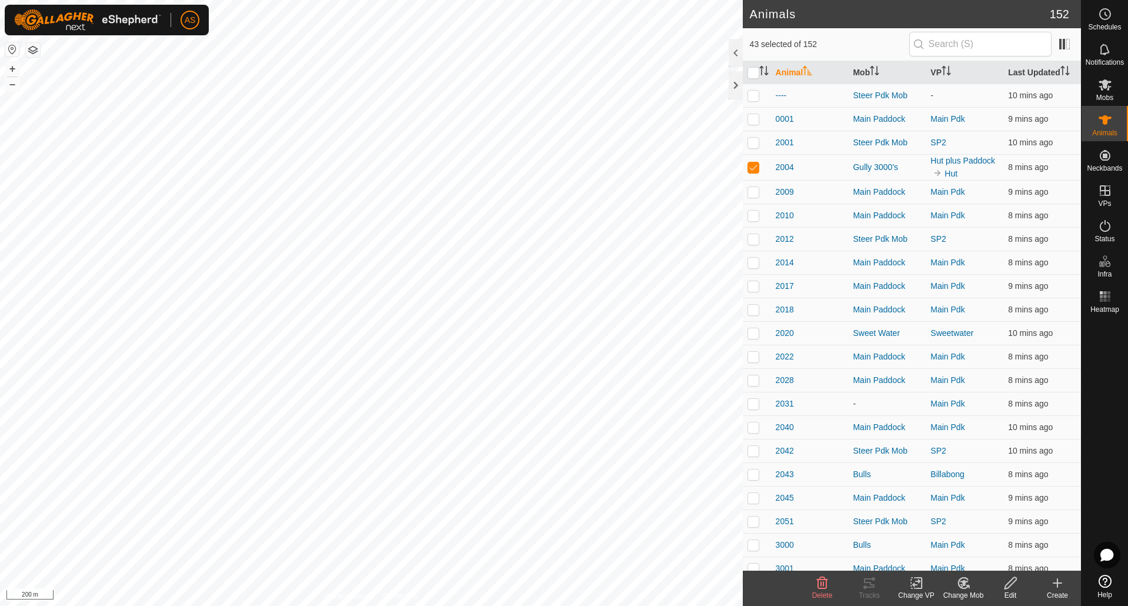
checkbox input "false"
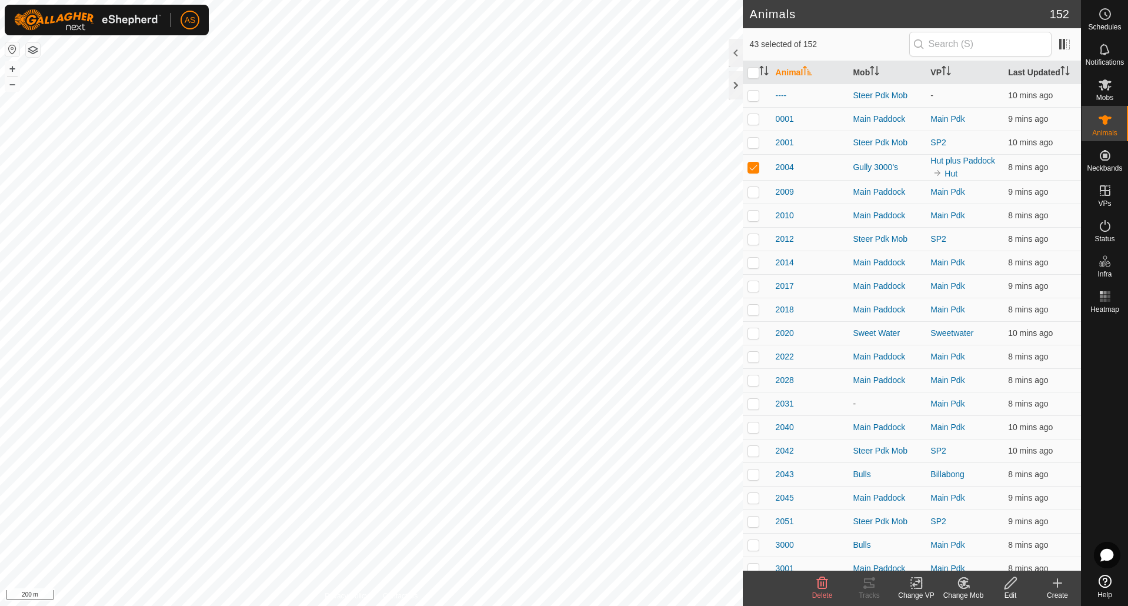
checkbox input "false"
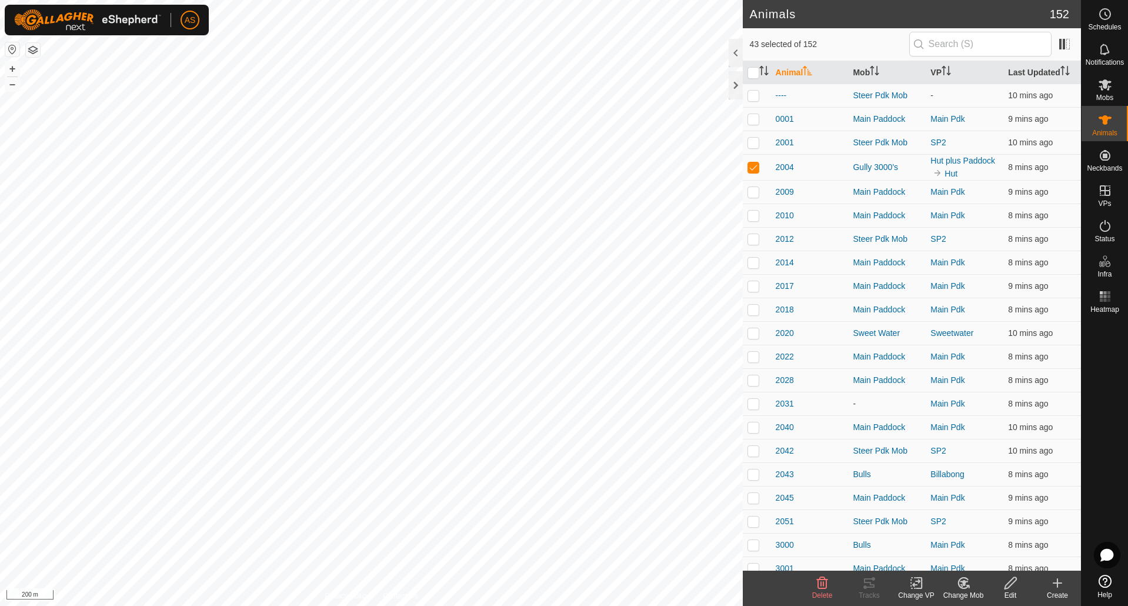
checkbox input "false"
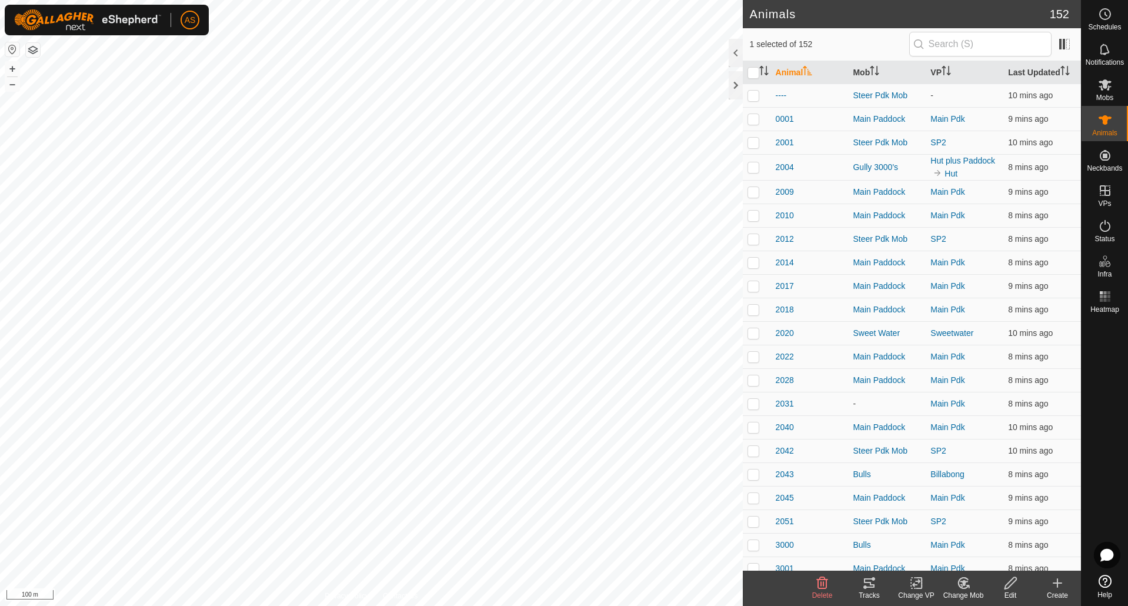
click at [870, 581] on icon at bounding box center [869, 583] width 14 height 14
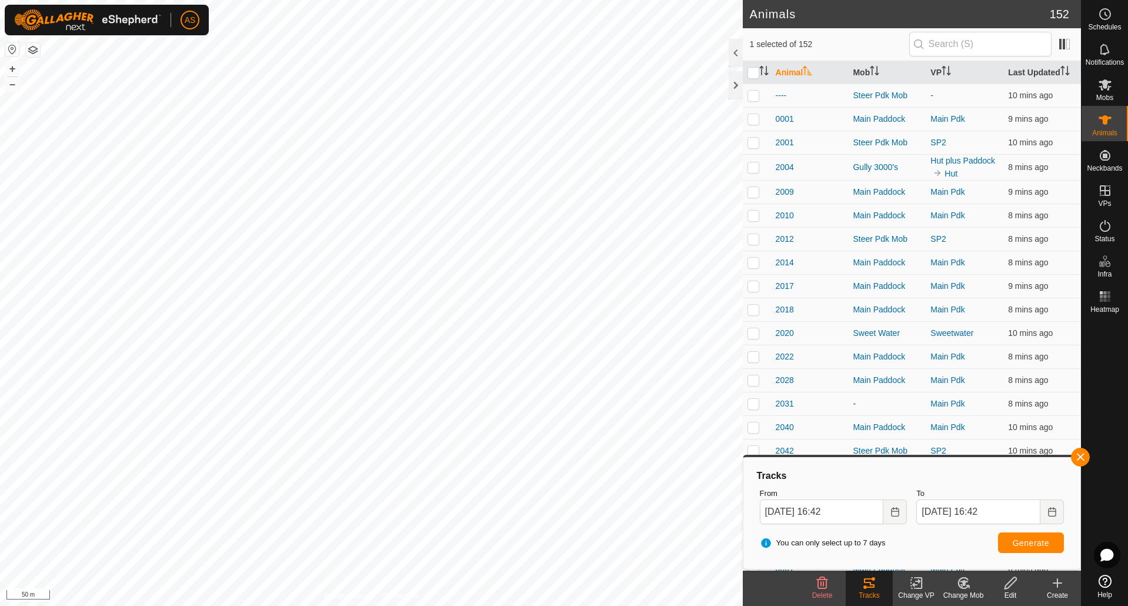
checkbox input "false"
click at [1082, 461] on button "button" at bounding box center [1080, 457] width 19 height 19
